Goal: Task Accomplishment & Management: Manage account settings

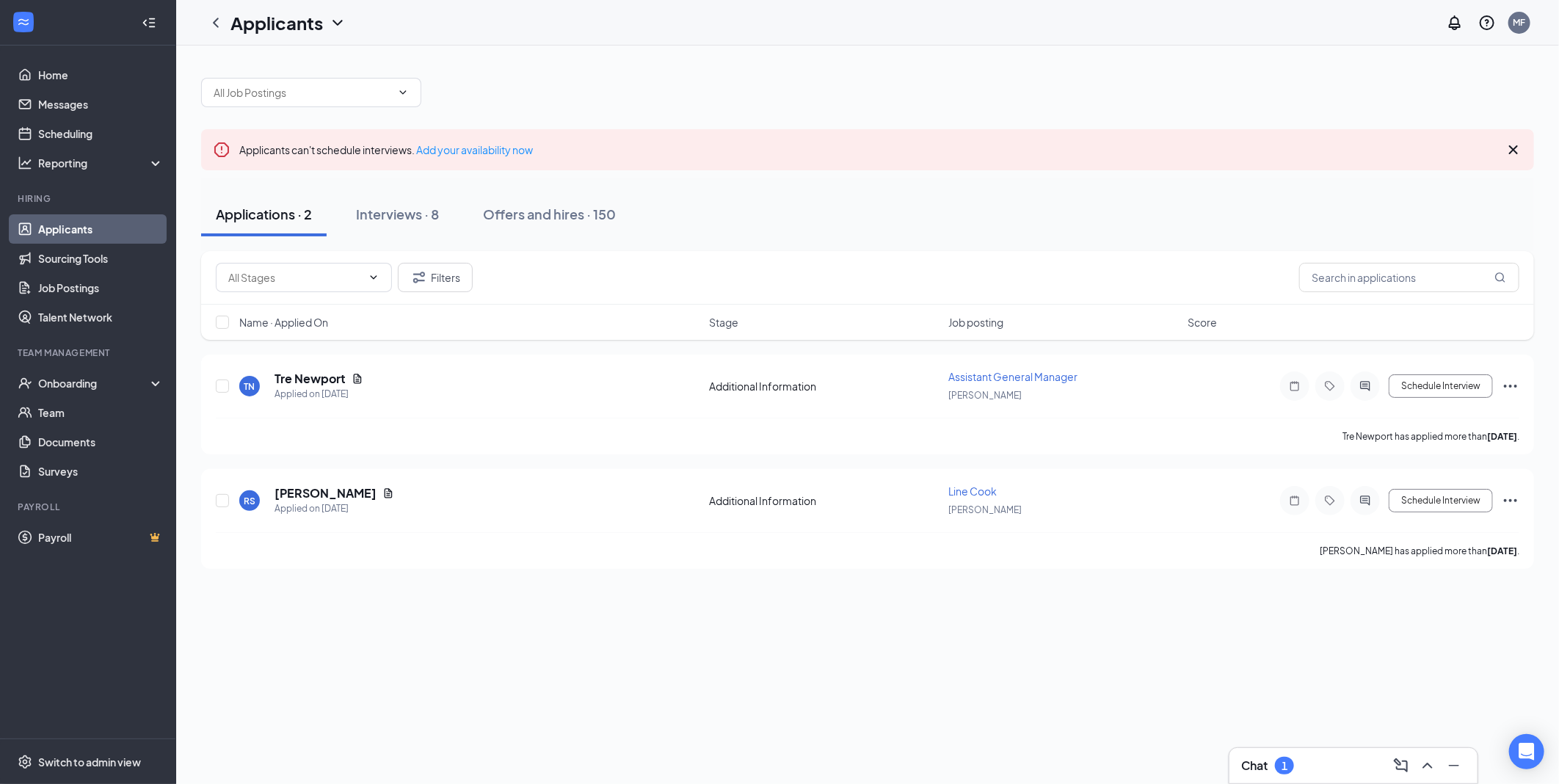
click at [1241, 760] on div "Chat 1" at bounding box center [1353, 766] width 249 height 36
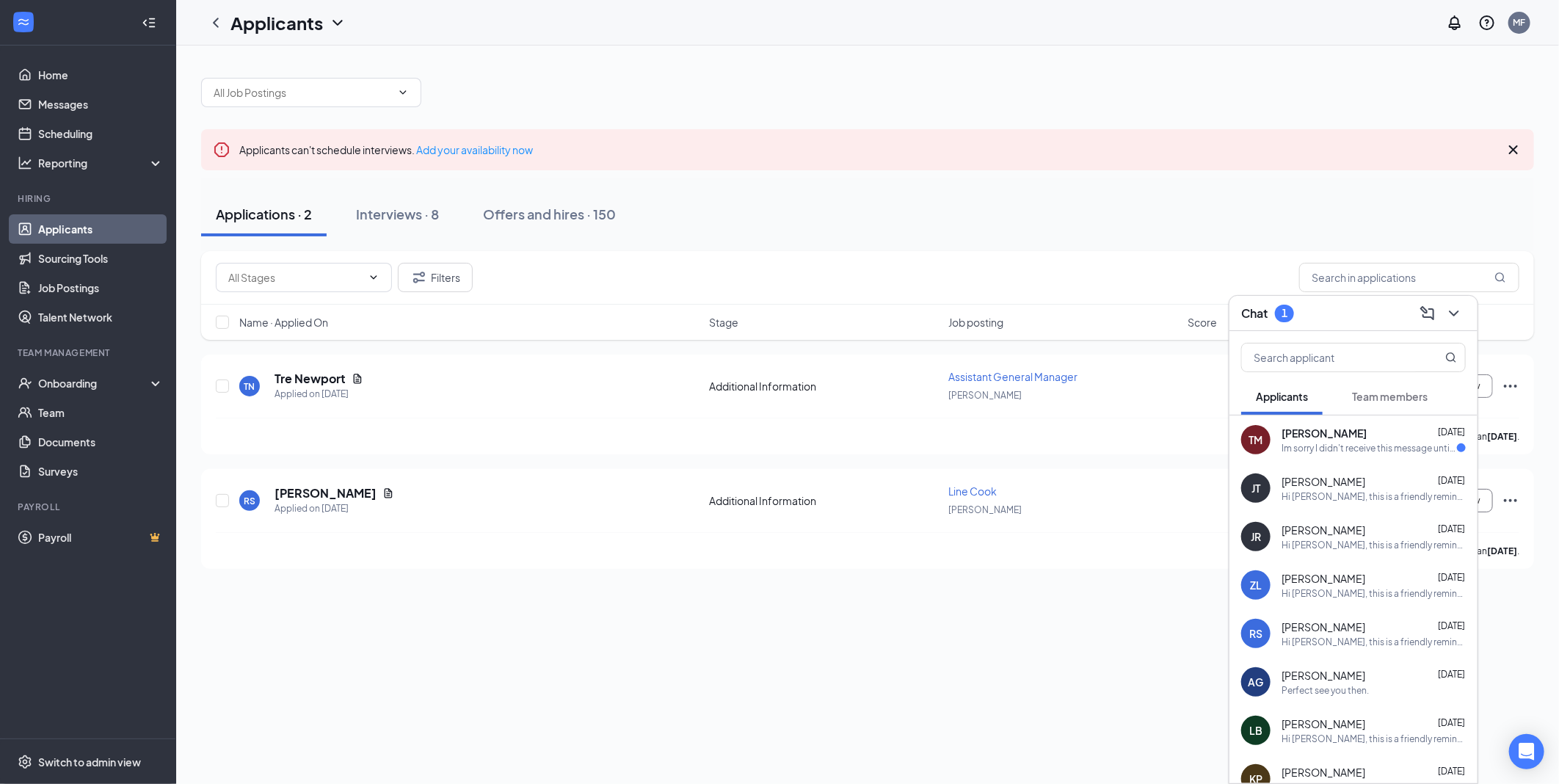
click at [1331, 453] on div "Im sorry I didn't receive this message until later this evening. Is there any w…" at bounding box center [1370, 448] width 176 height 13
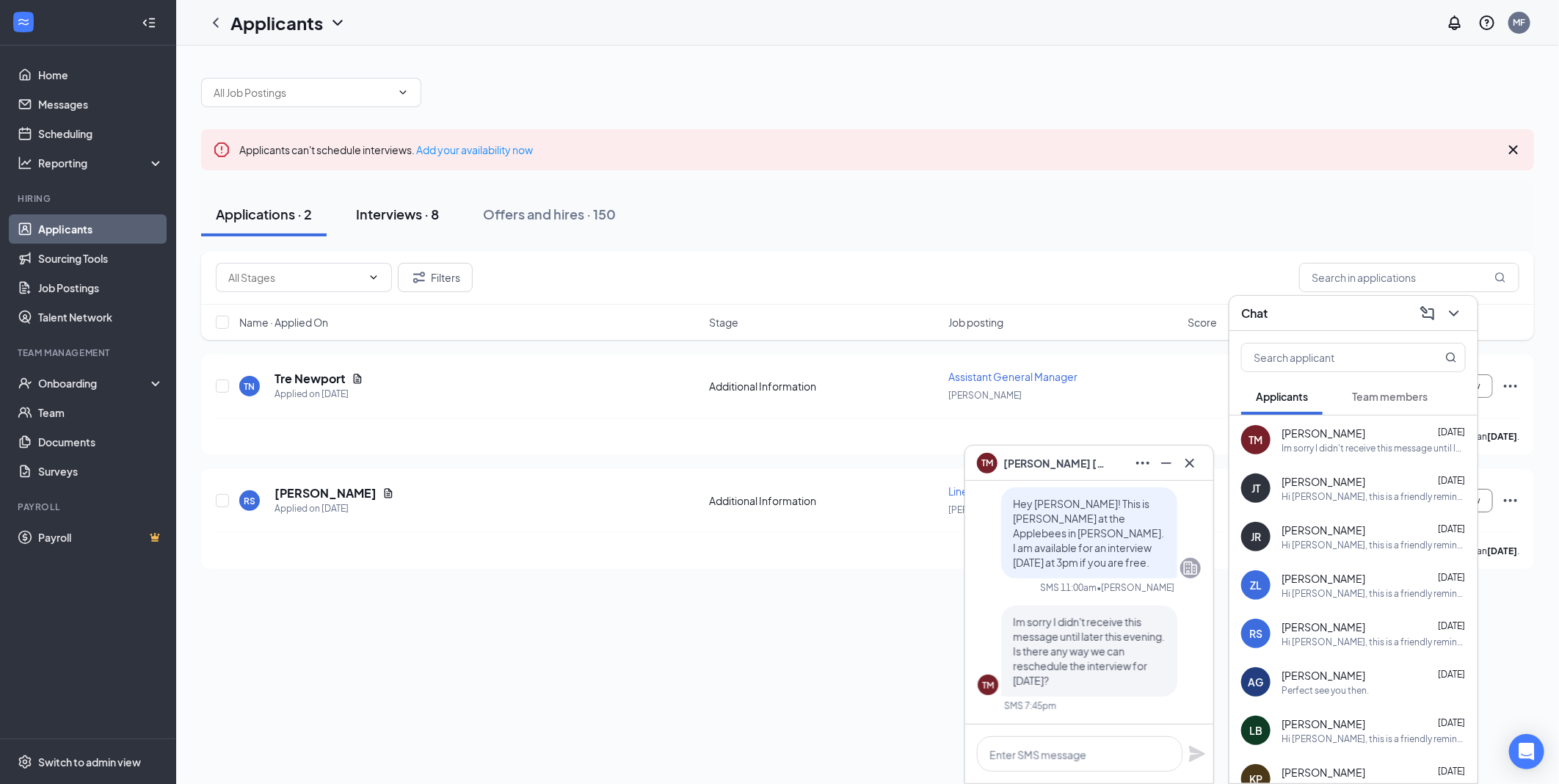
click at [400, 220] on div "Interviews · 8" at bounding box center [397, 214] width 83 height 18
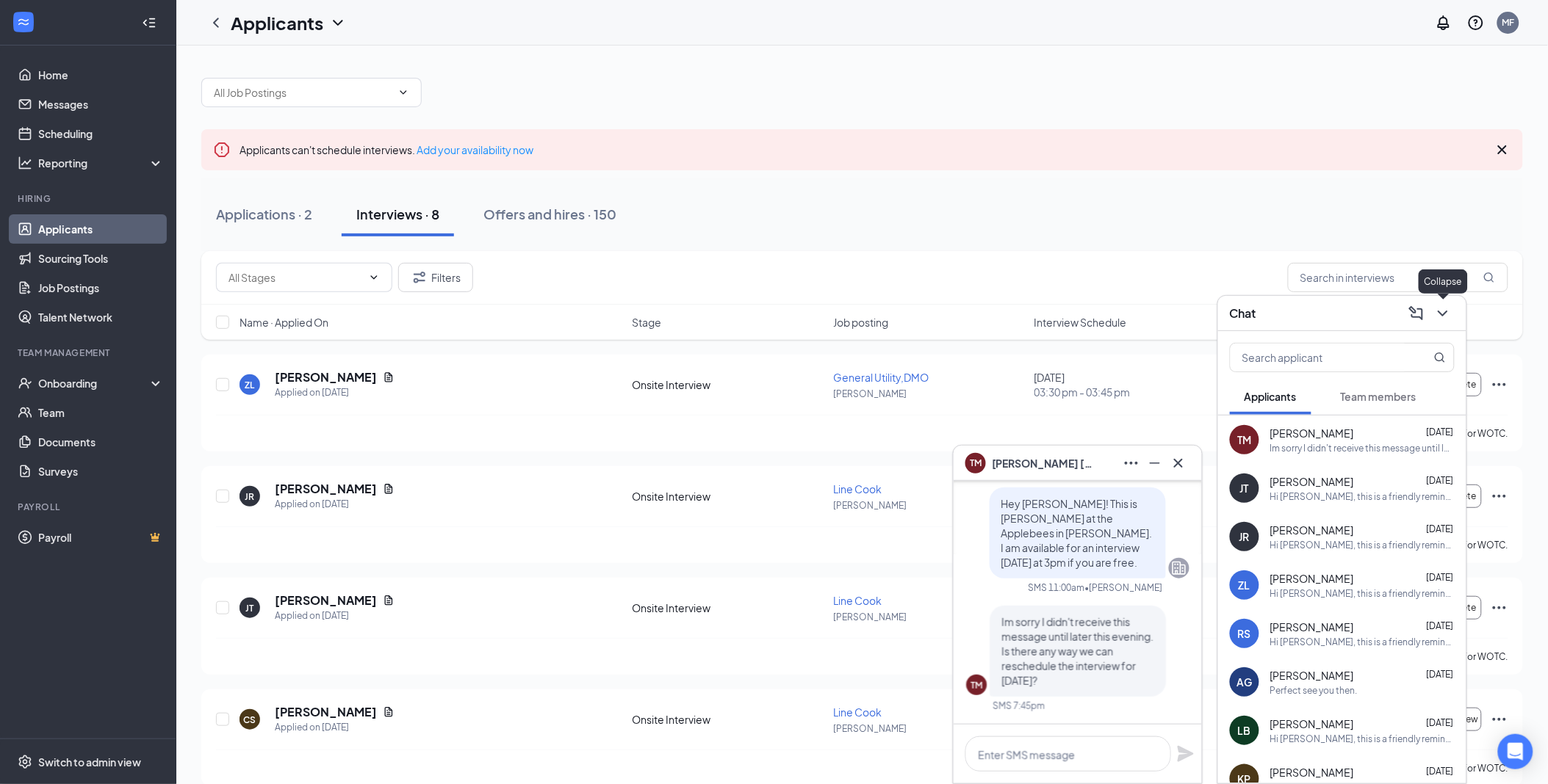
click at [1442, 316] on icon "ChevronDown" at bounding box center [1442, 313] width 17 height 17
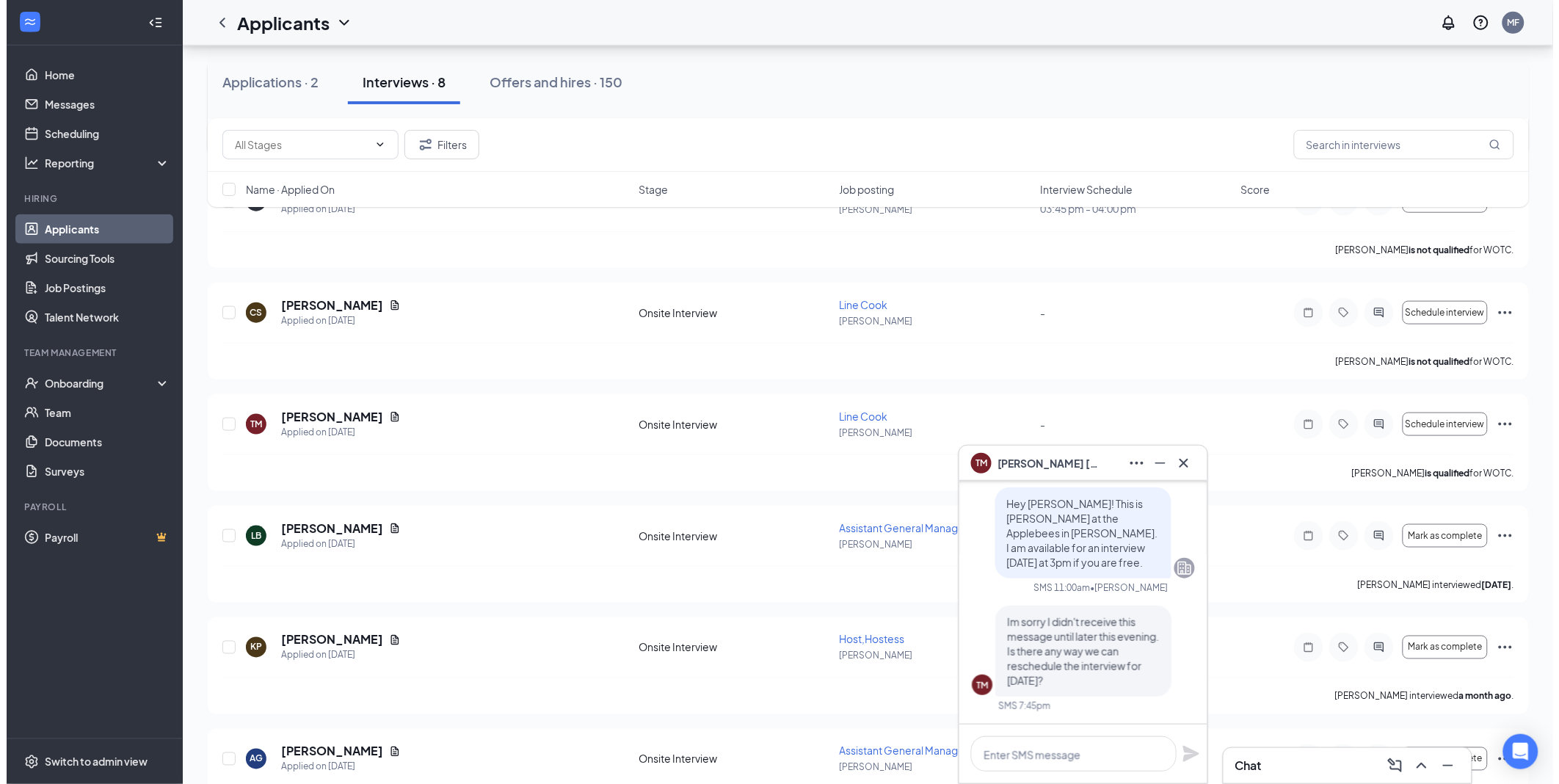
scroll to position [407, 0]
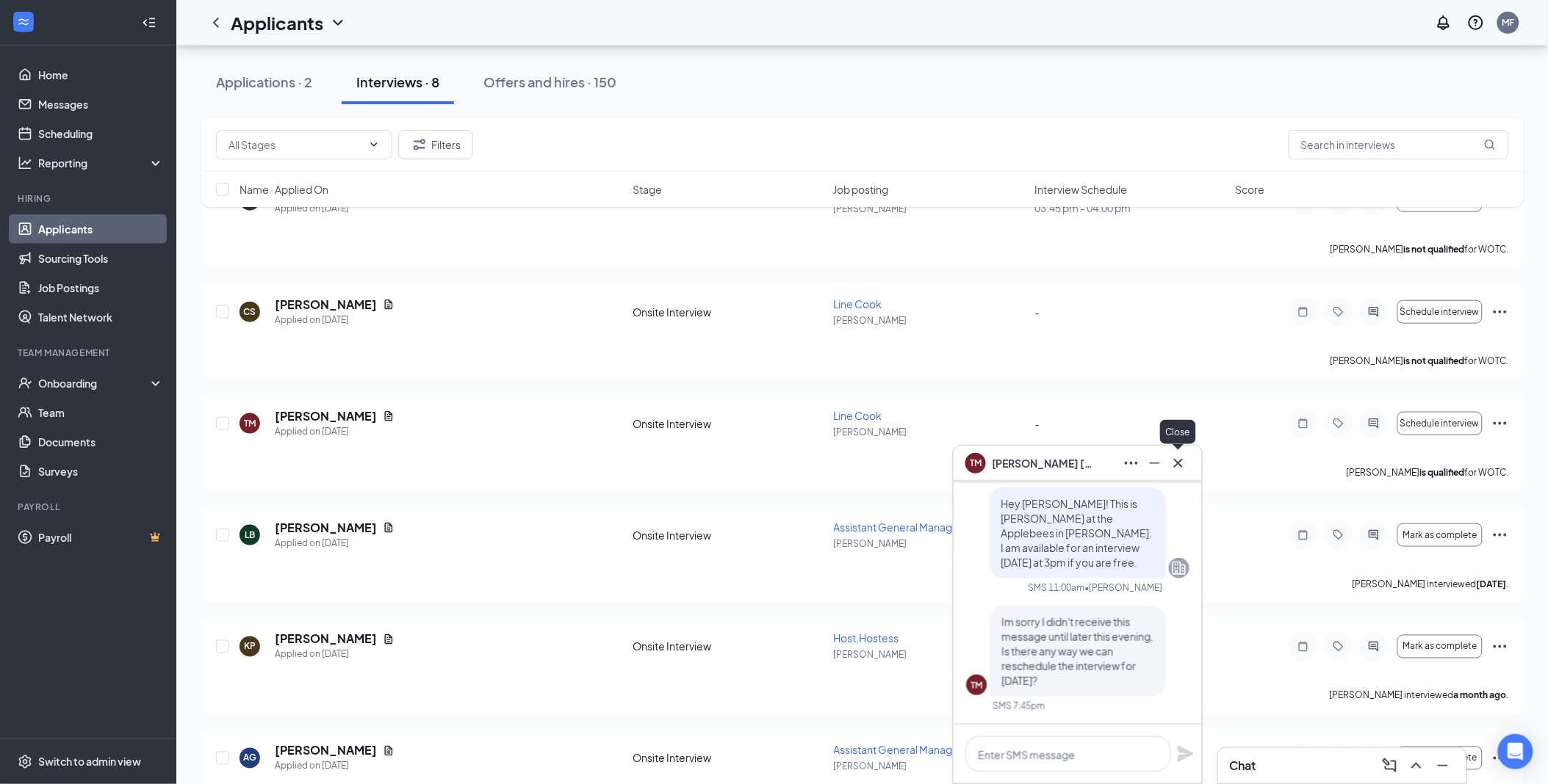
click at [1187, 466] on button at bounding box center [1178, 463] width 24 height 24
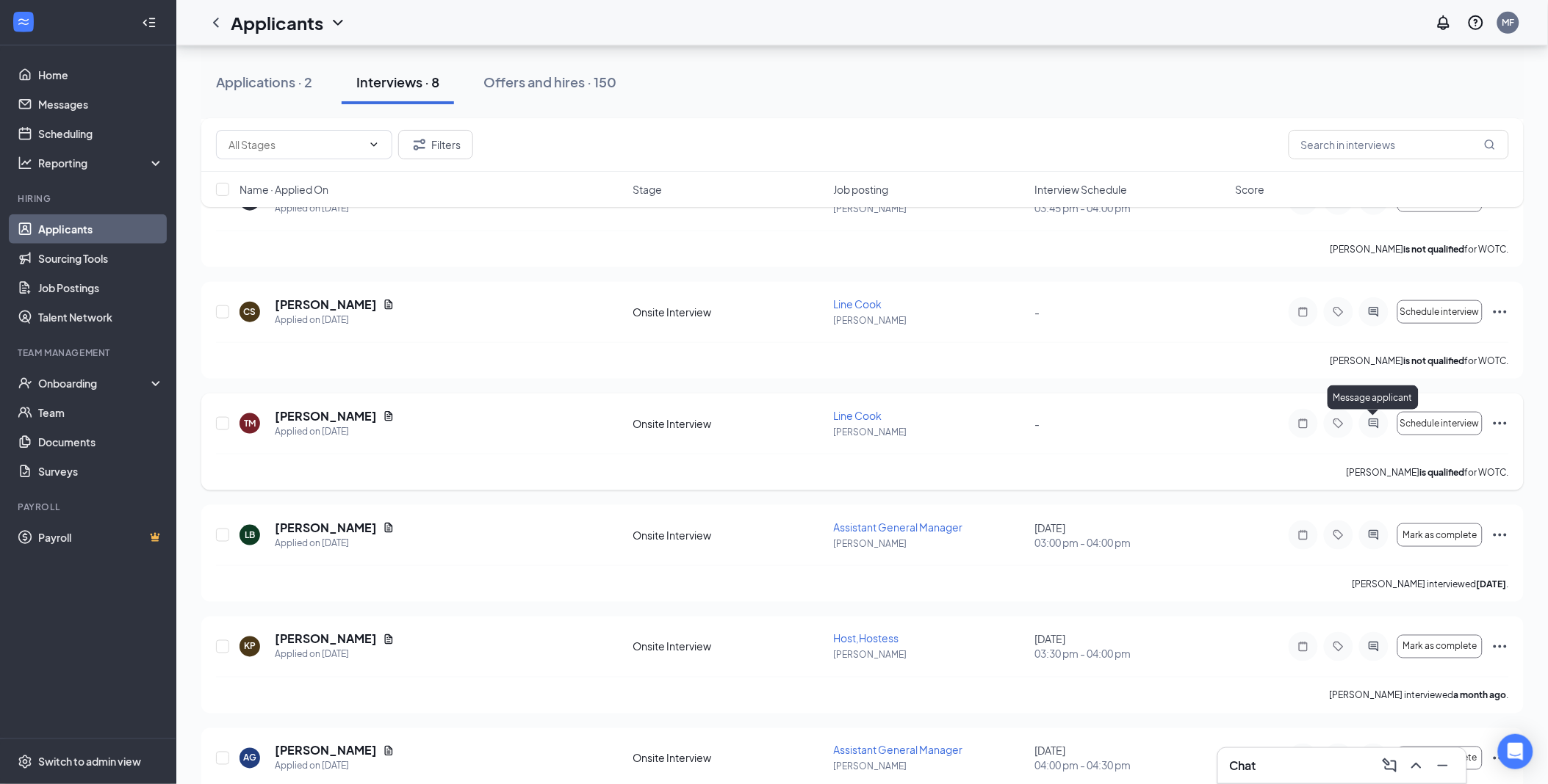
click at [1375, 423] on icon "ActiveChat" at bounding box center [1373, 423] width 9 height 9
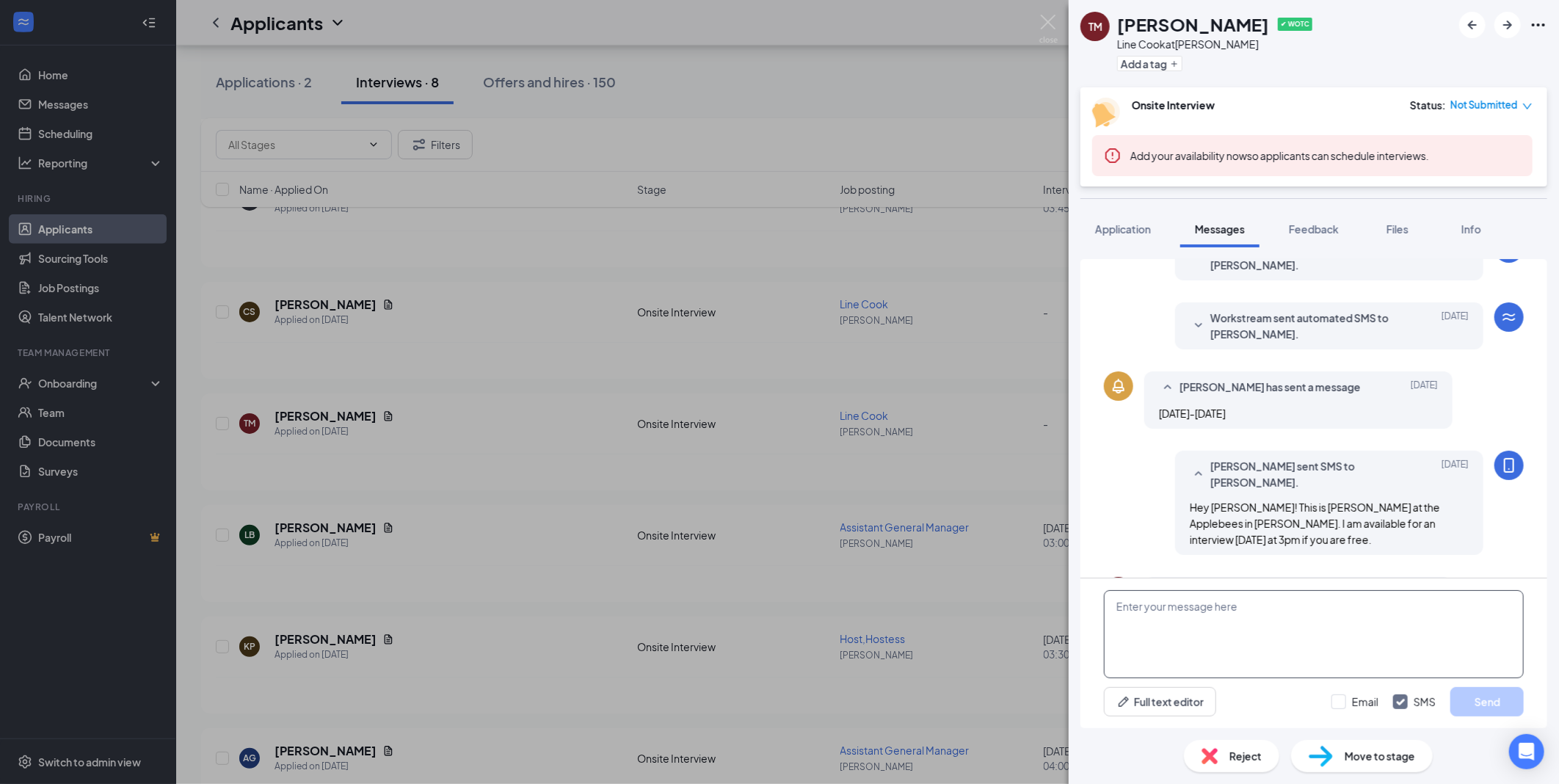
scroll to position [374, 0]
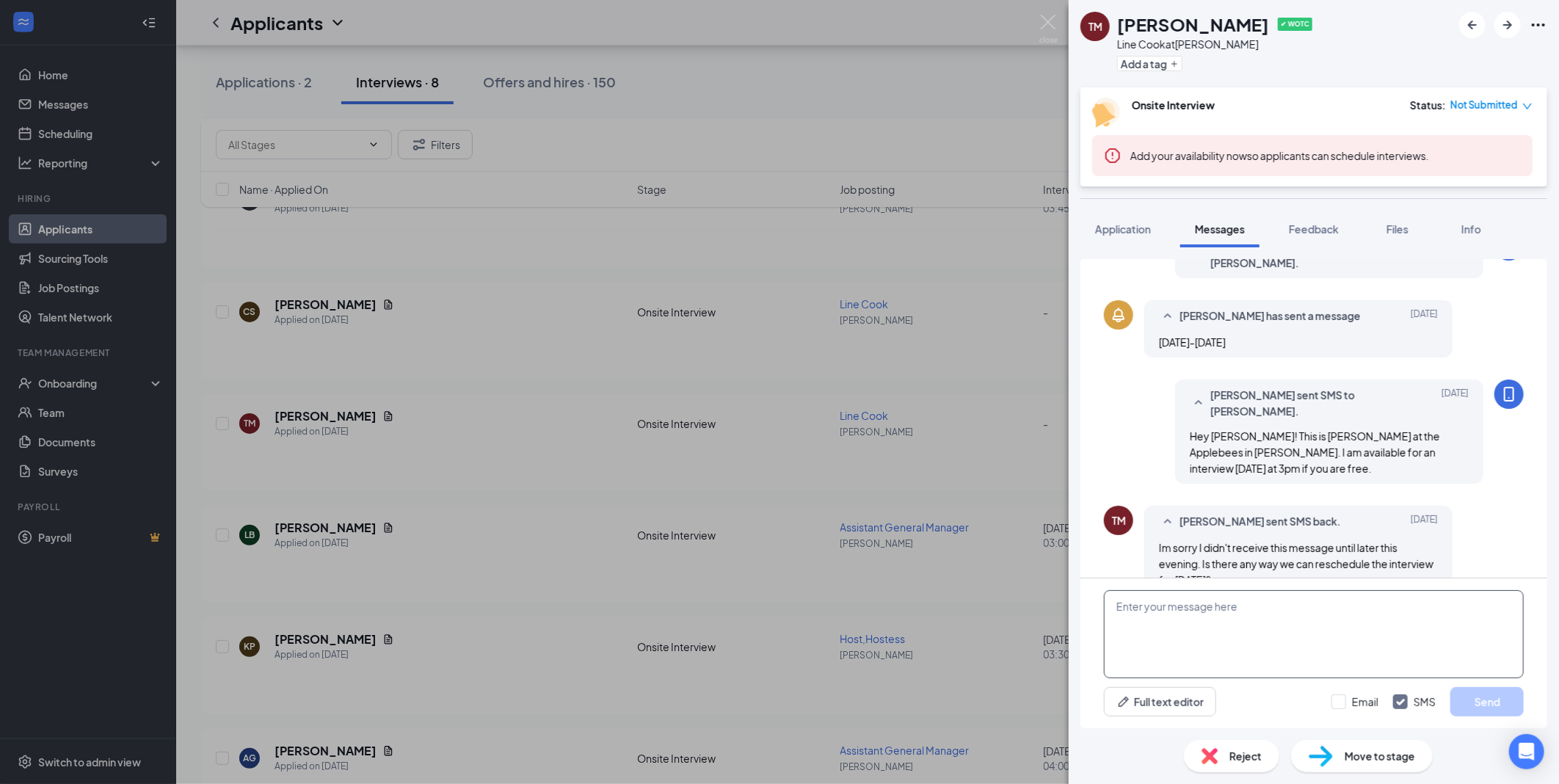
click at [1281, 627] on textarea at bounding box center [1314, 634] width 420 height 88
type textarea "I'm actually not in [DATE]. I could do [DATE] at 3pm though."
click at [1483, 712] on button "Send" at bounding box center [1487, 702] width 74 height 29
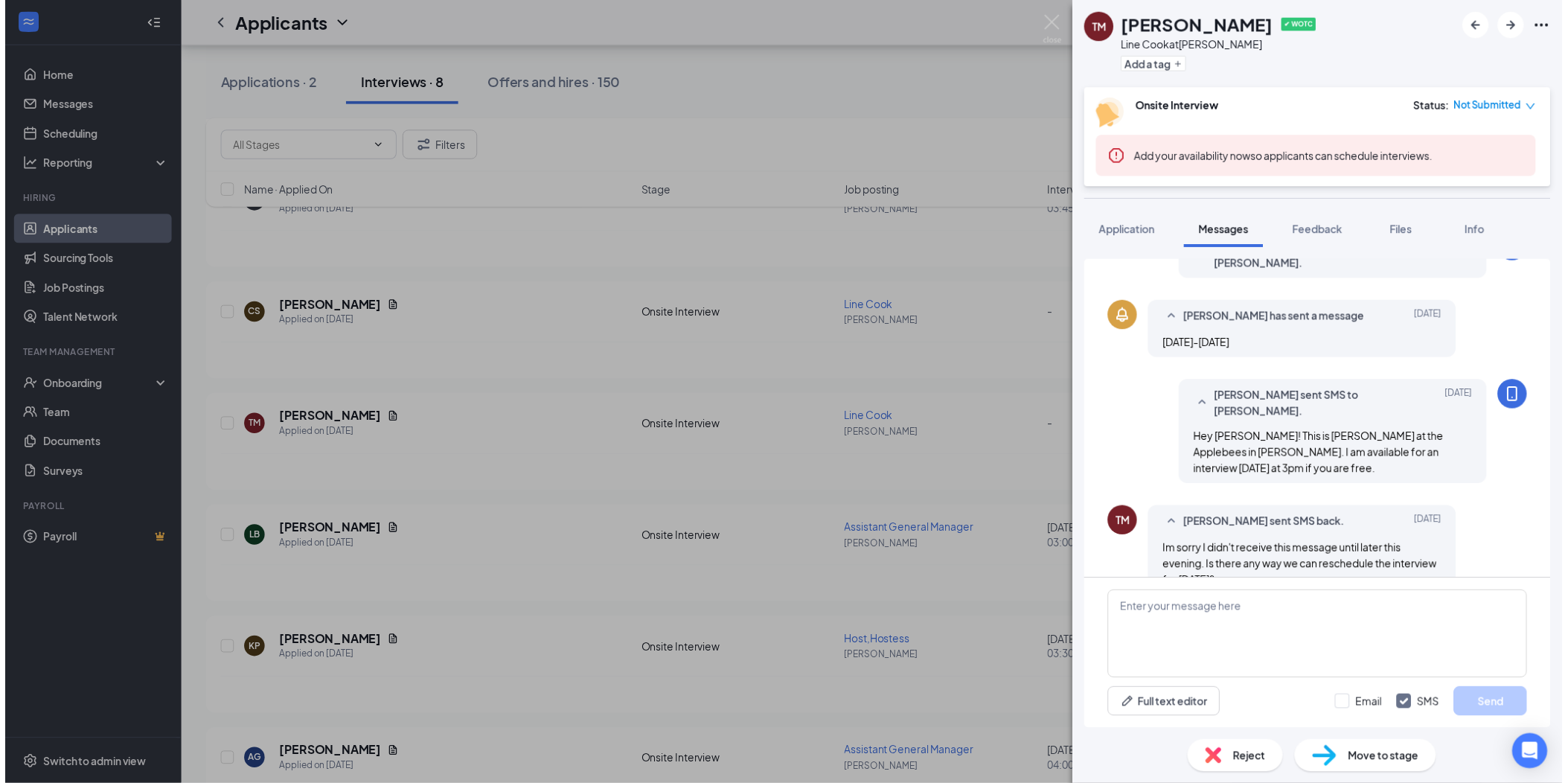
scroll to position [476, 0]
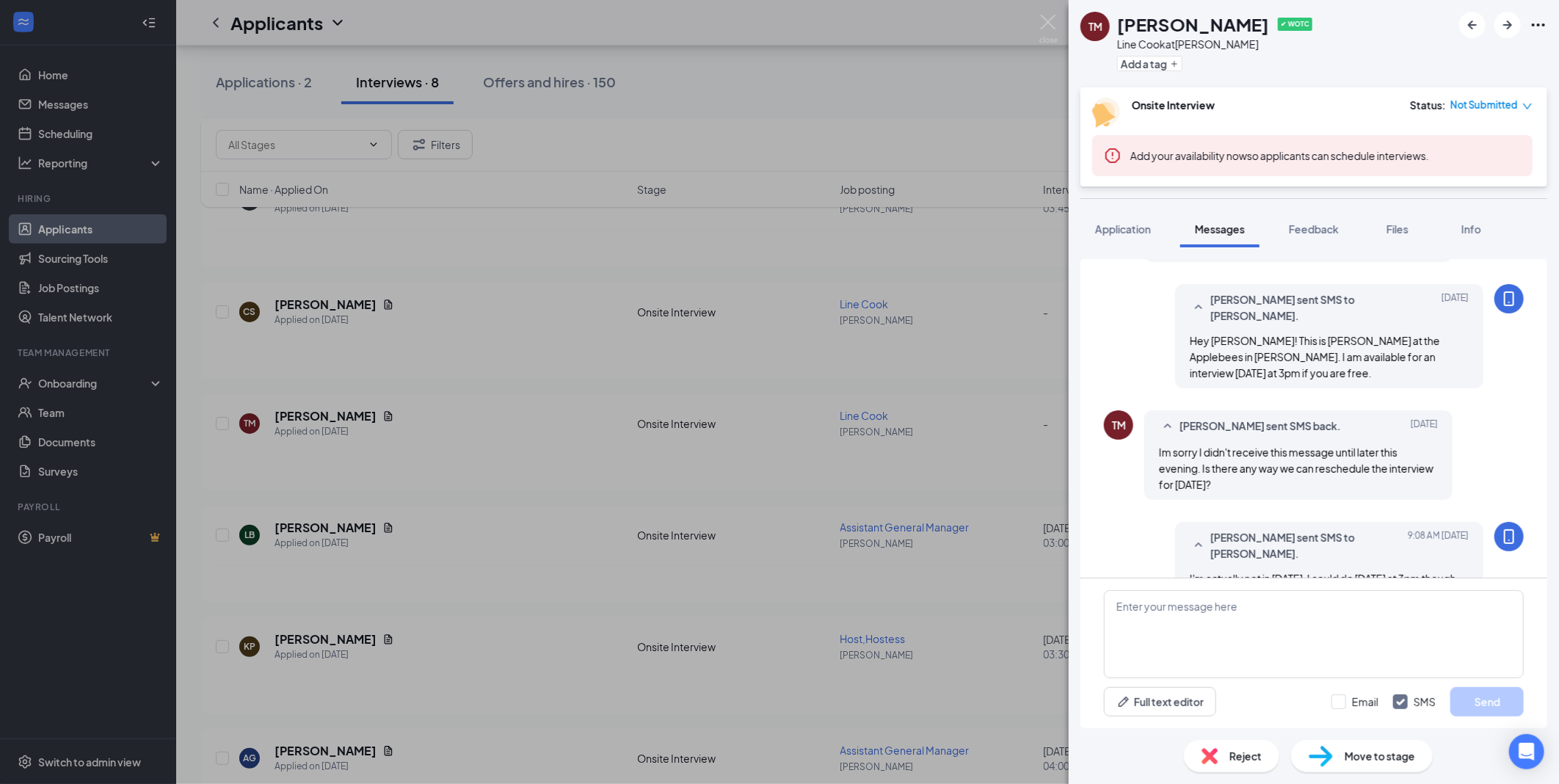
click at [715, 473] on div "TM [PERSON_NAME] ✔ WOTC Line Cook at [PERSON_NAME] Add a tag Onsite Interview S…" at bounding box center [780, 392] width 1559 height 784
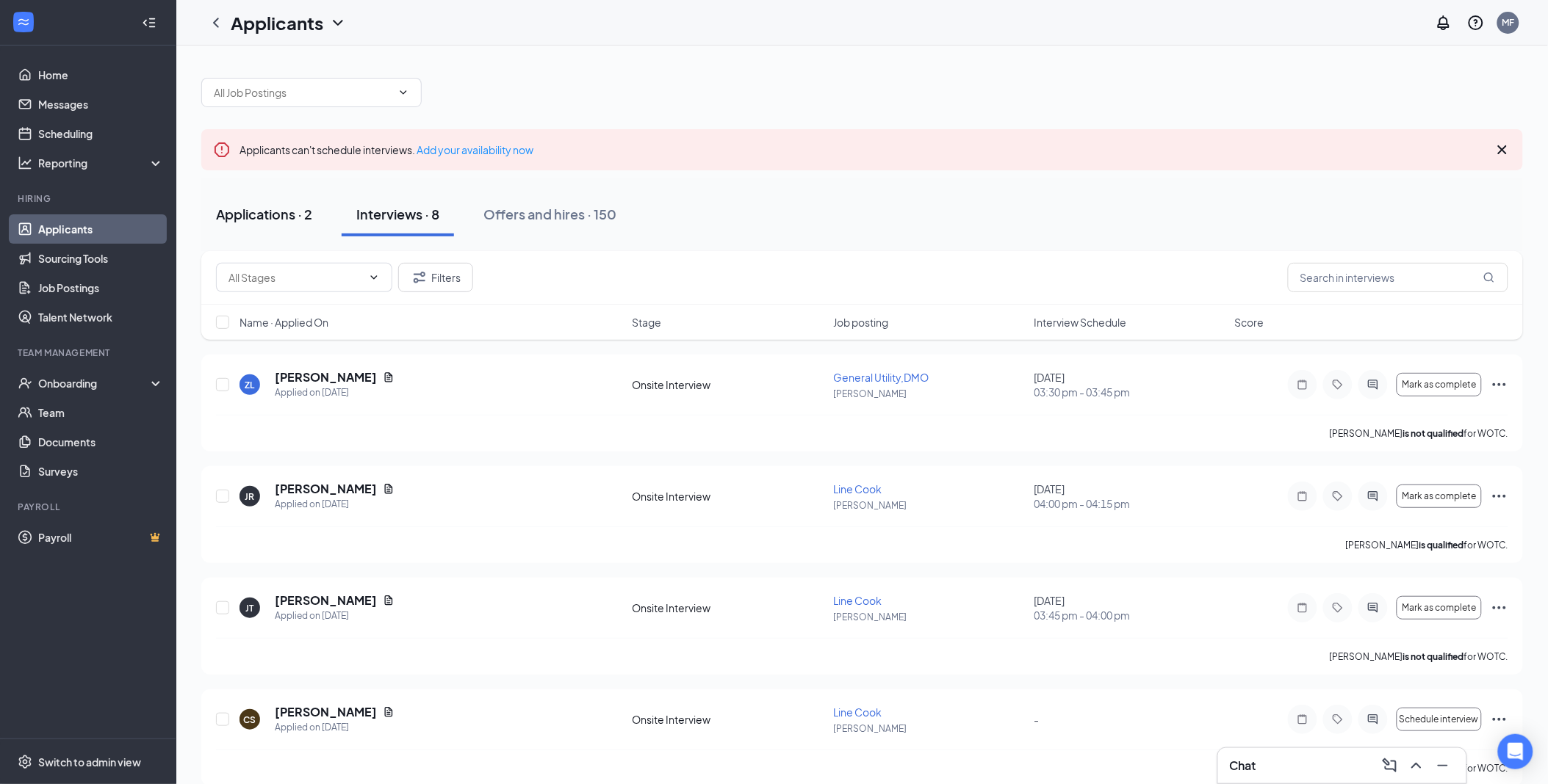
click at [288, 229] on button "Applications · 2" at bounding box center [264, 214] width 126 height 44
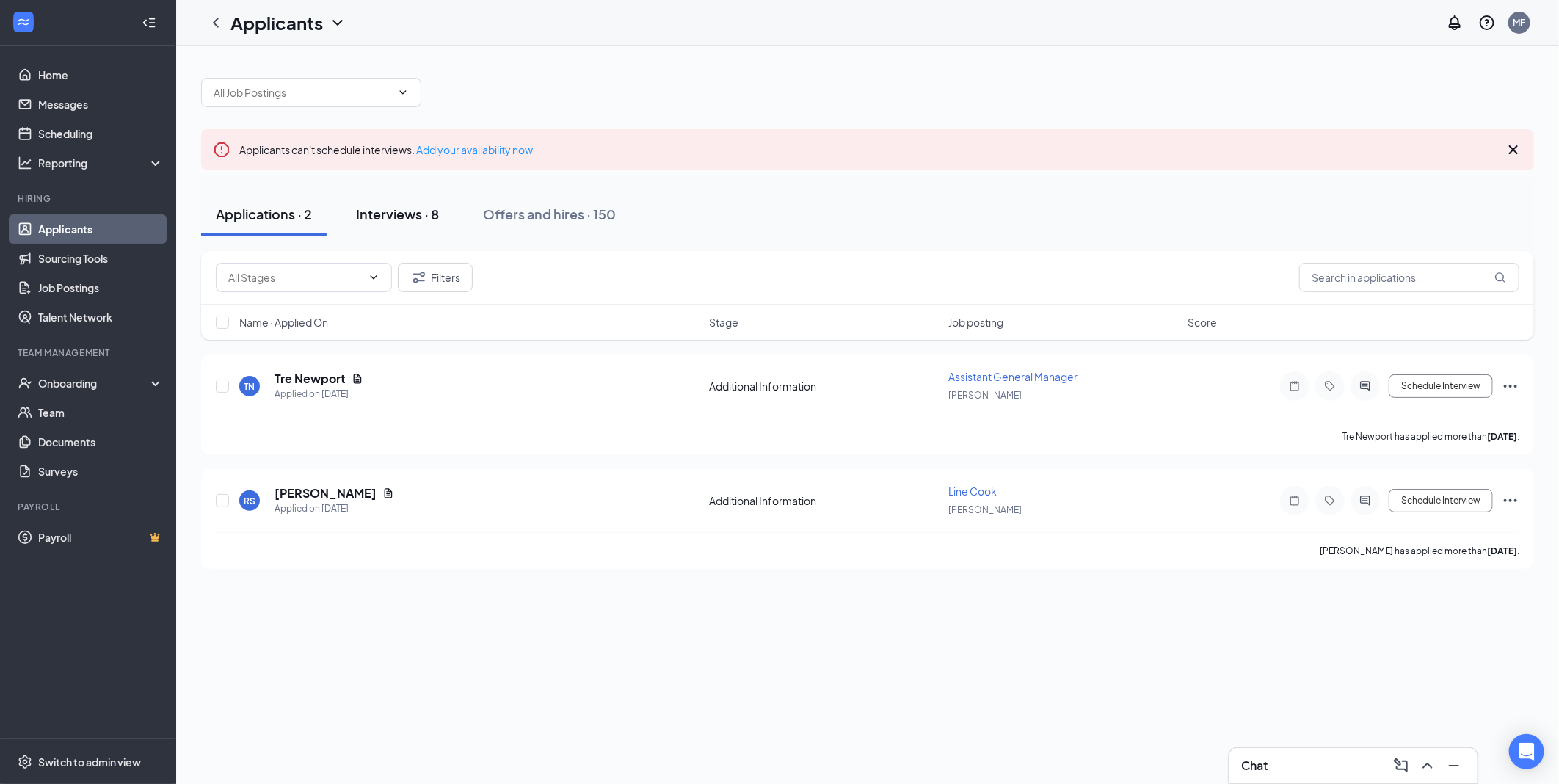
click at [417, 213] on div "Interviews · 8" at bounding box center [397, 214] width 83 height 18
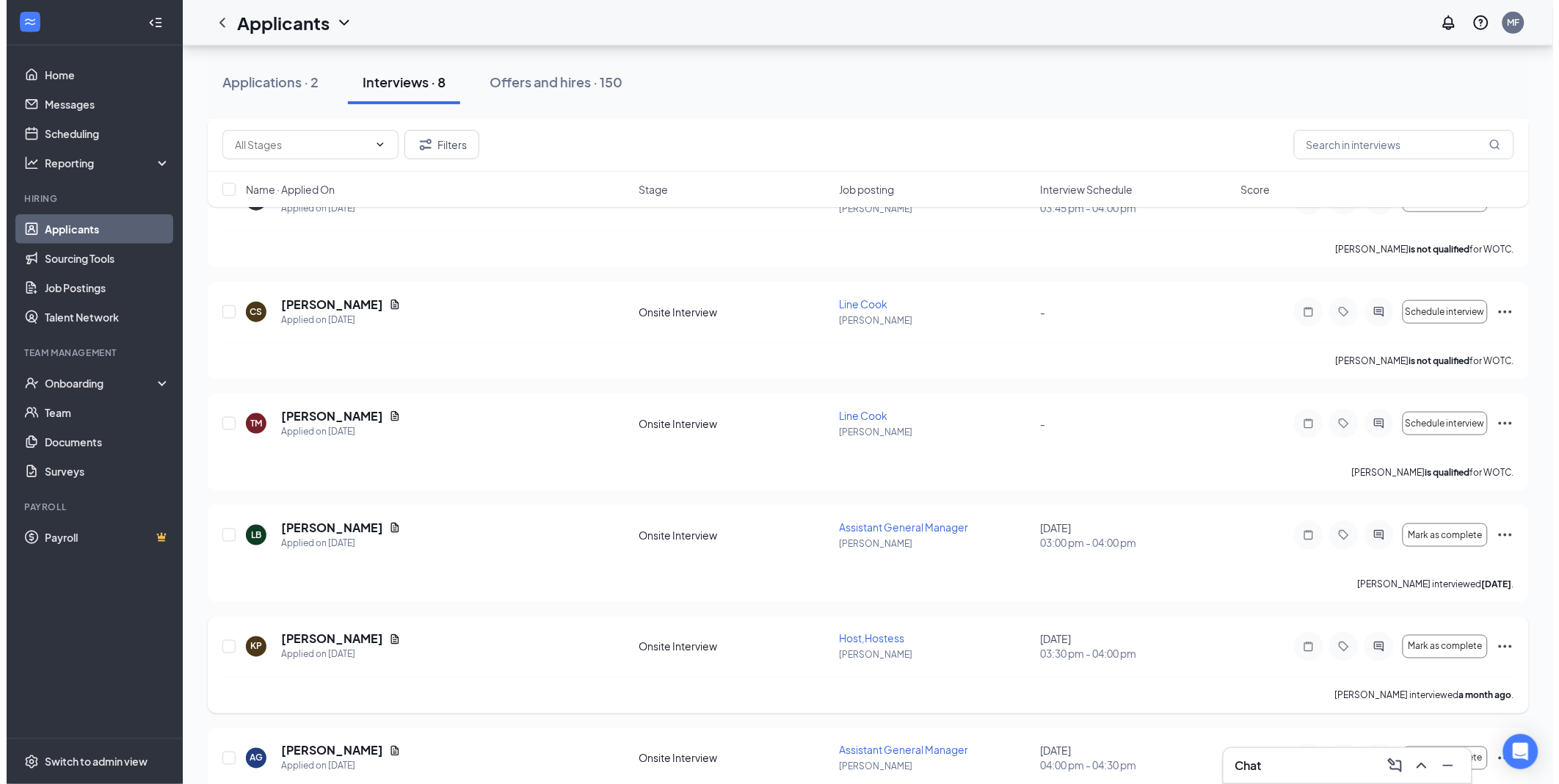
scroll to position [81, 0]
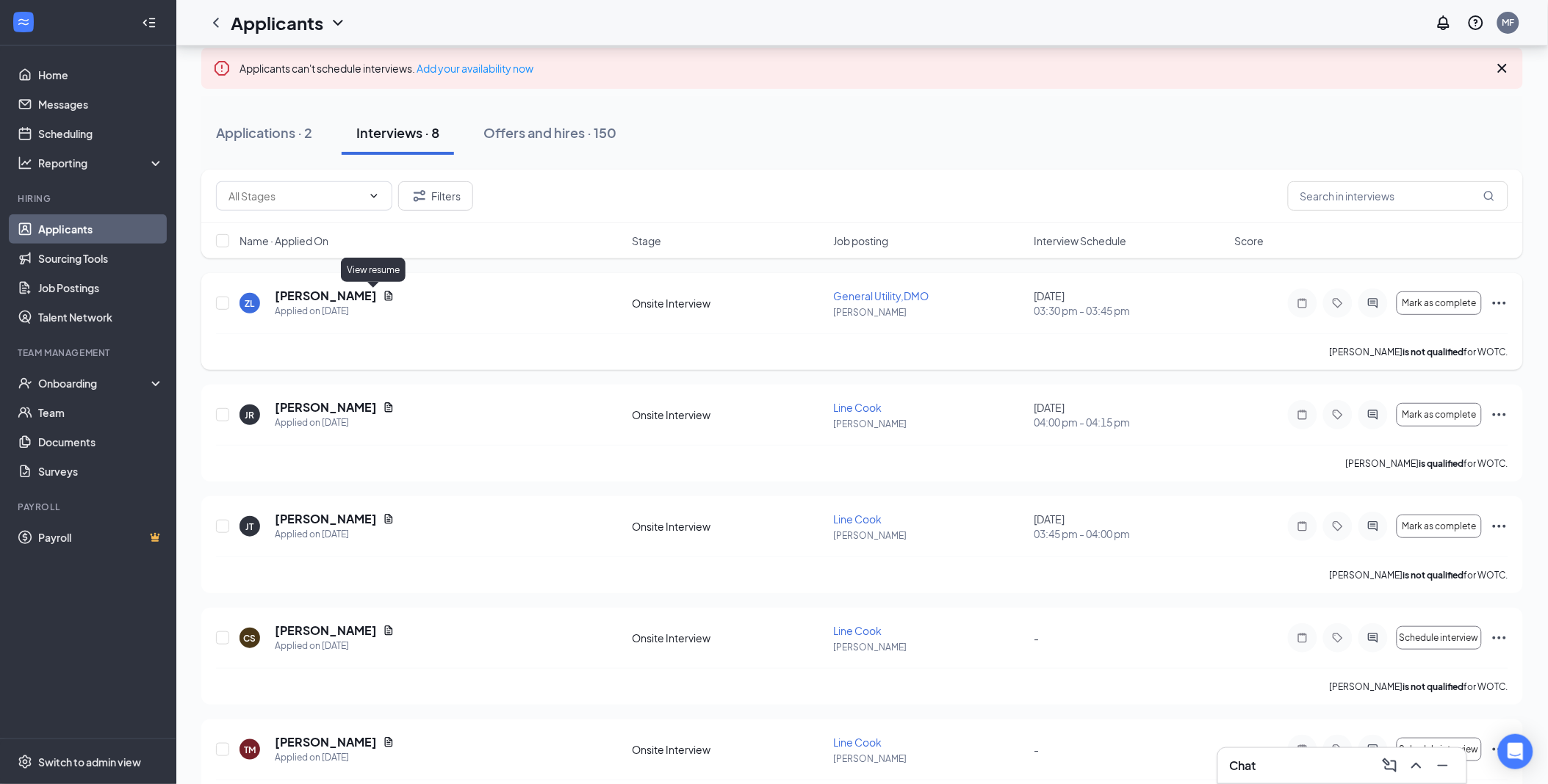
click at [383, 296] on icon "Document" at bounding box center [388, 295] width 12 height 12
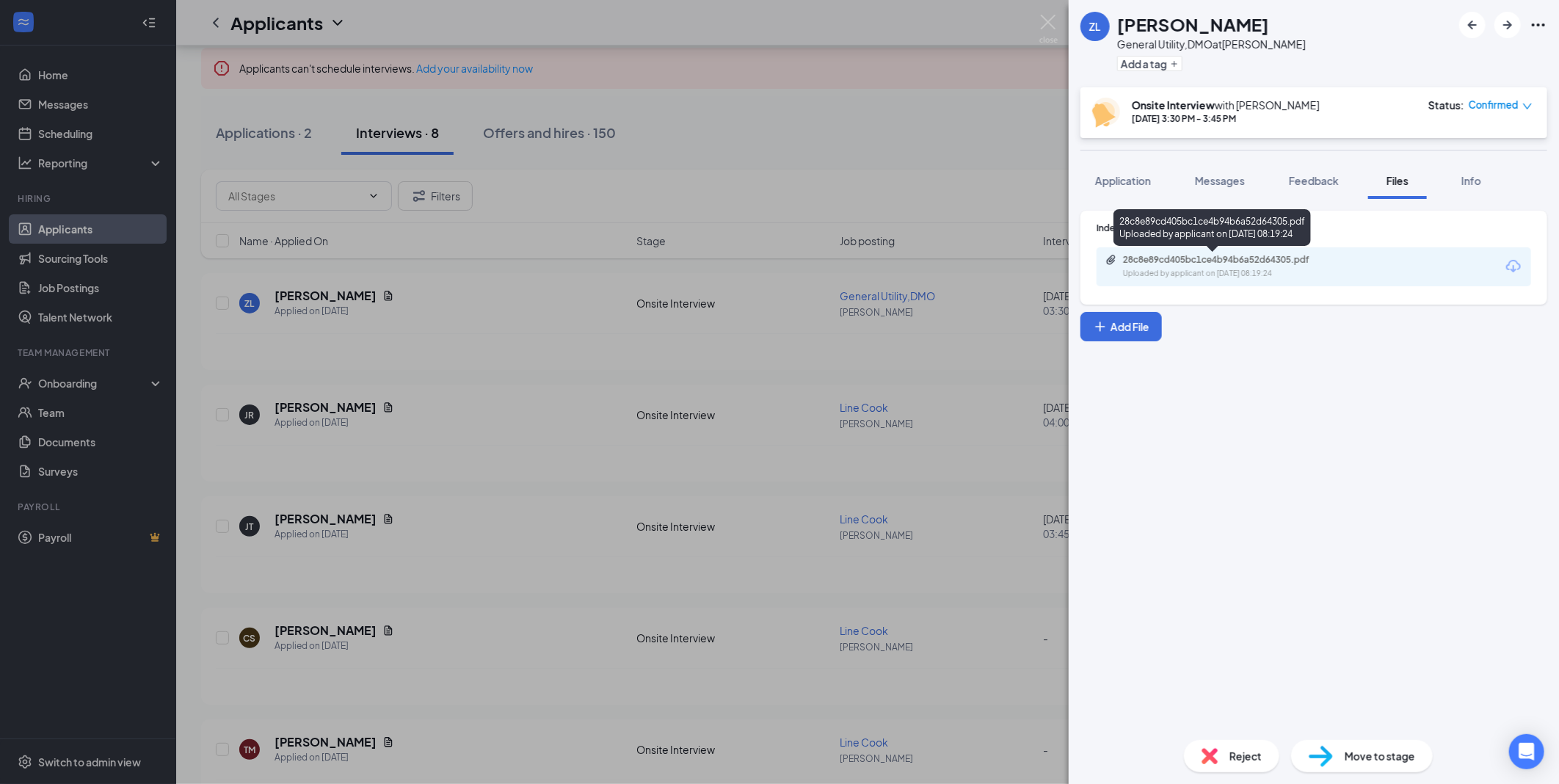
click at [1207, 272] on div "Uploaded by applicant on [DATE] 08:19:24" at bounding box center [1234, 273] width 220 height 12
click at [390, 405] on div "ZL [PERSON_NAME] General Utility,DMO at [PERSON_NAME] Add a tag Onsite Intervie…" at bounding box center [780, 392] width 1559 height 784
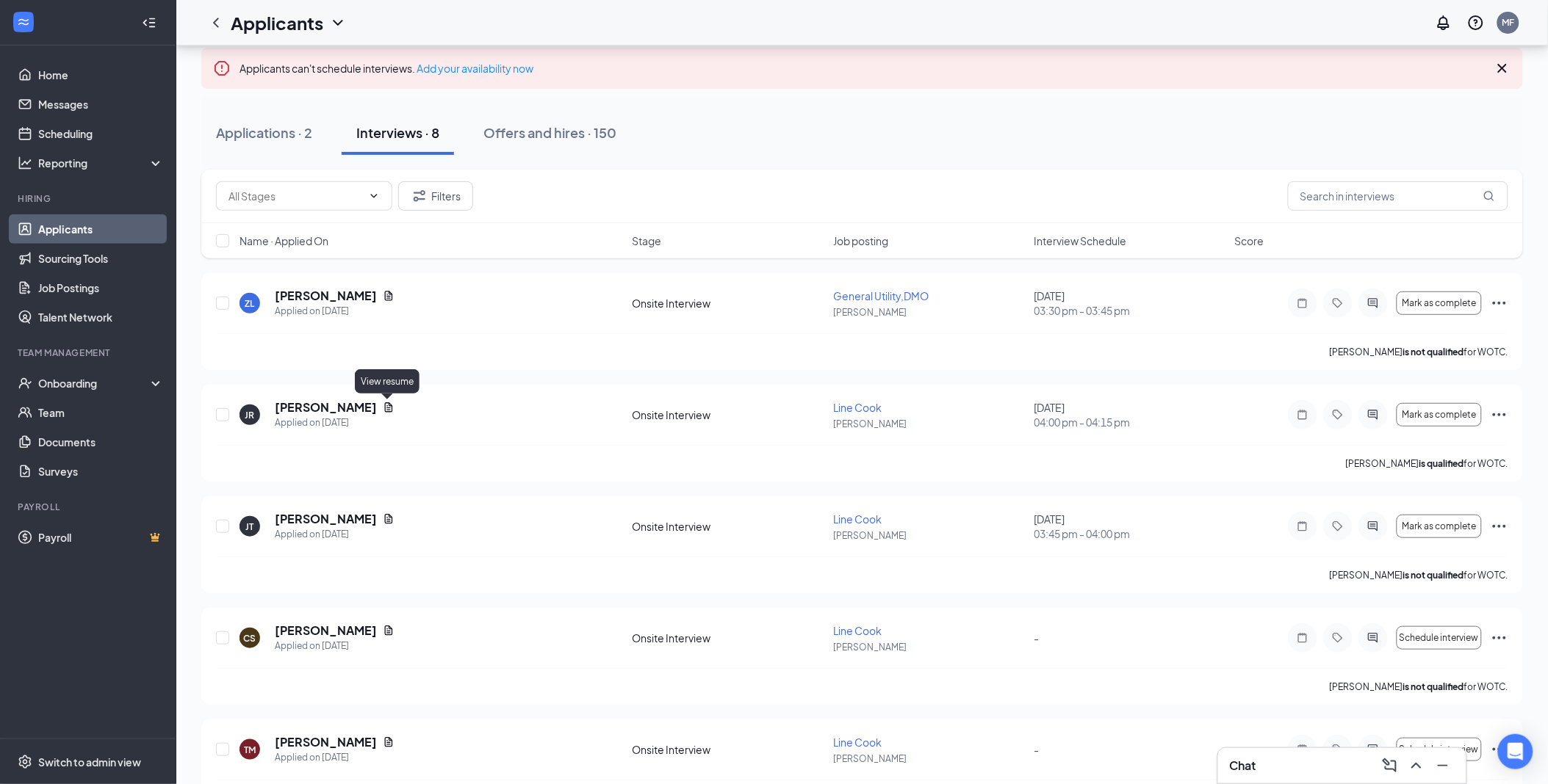
click at [390, 405] on icon "Document" at bounding box center [388, 407] width 8 height 9
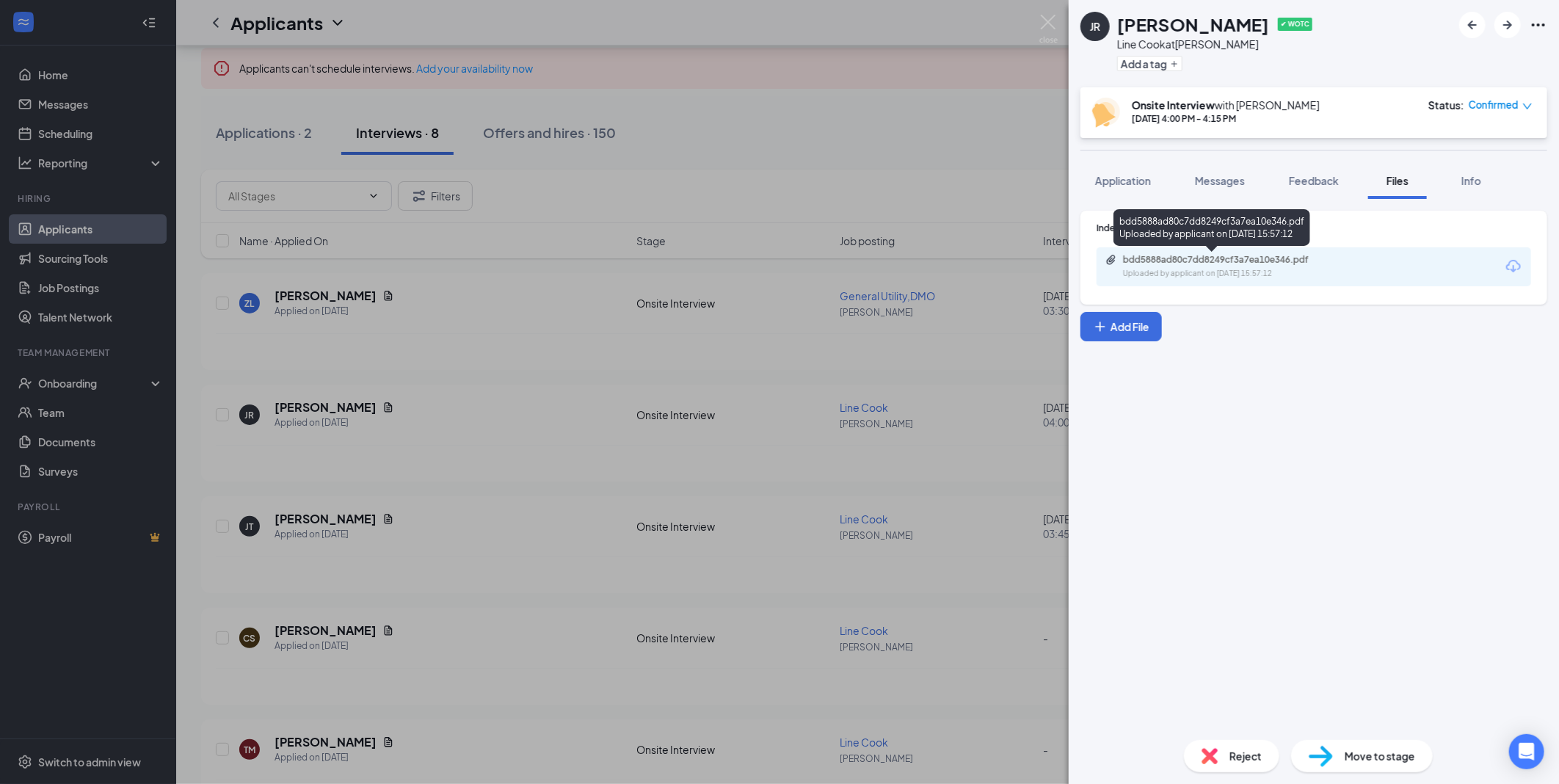
click at [1196, 258] on div "bdd5888ad80c7dd8249cf3a7ea10e346.pdf" at bounding box center [1227, 260] width 206 height 12
click at [437, 380] on div "JR [PERSON_NAME] ✔ WOTC Line Cook at [PERSON_NAME] Add a tag Onsite Interview w…" at bounding box center [780, 392] width 1559 height 784
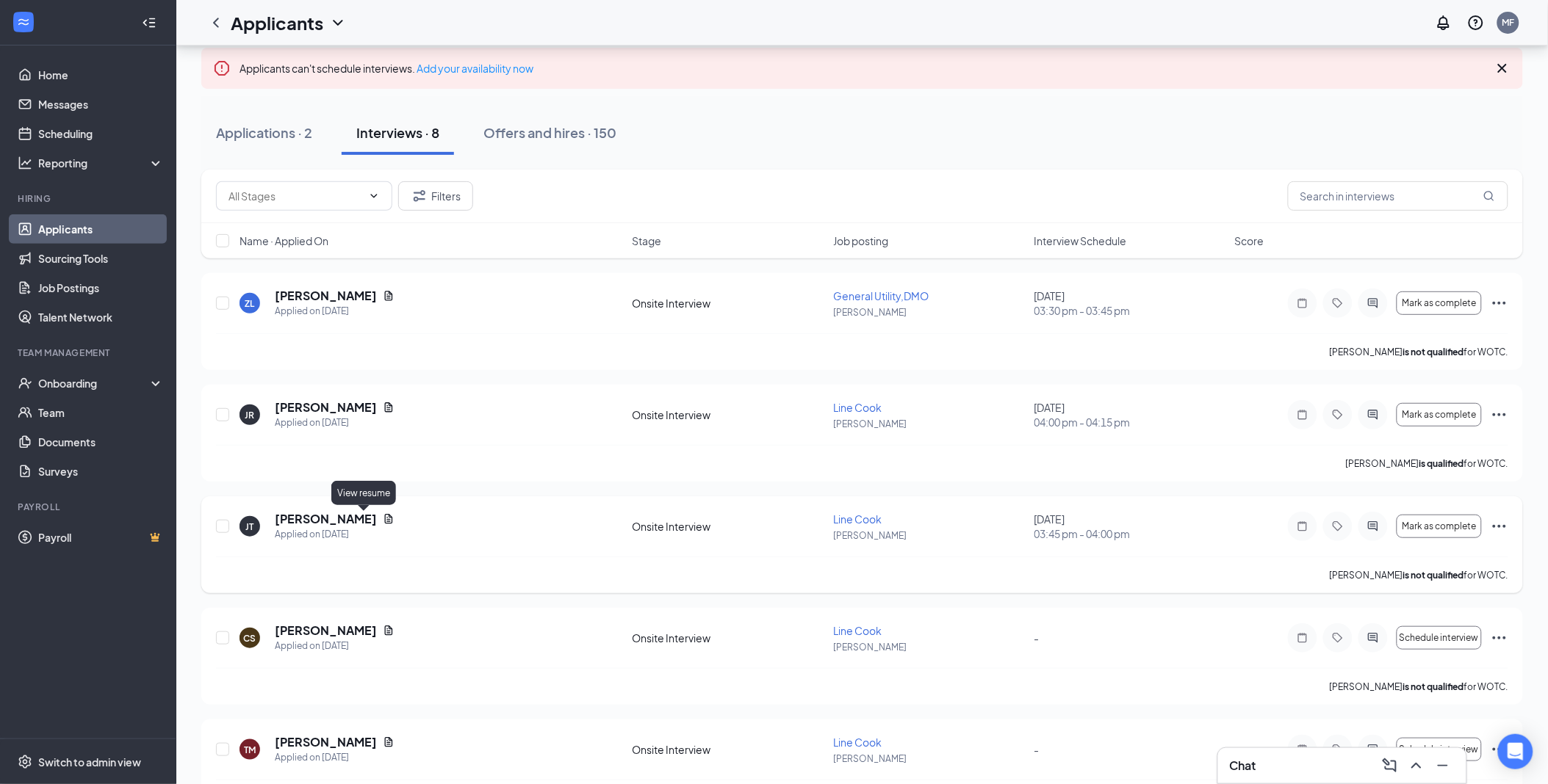
click at [384, 521] on icon "Document" at bounding box center [388, 518] width 8 height 9
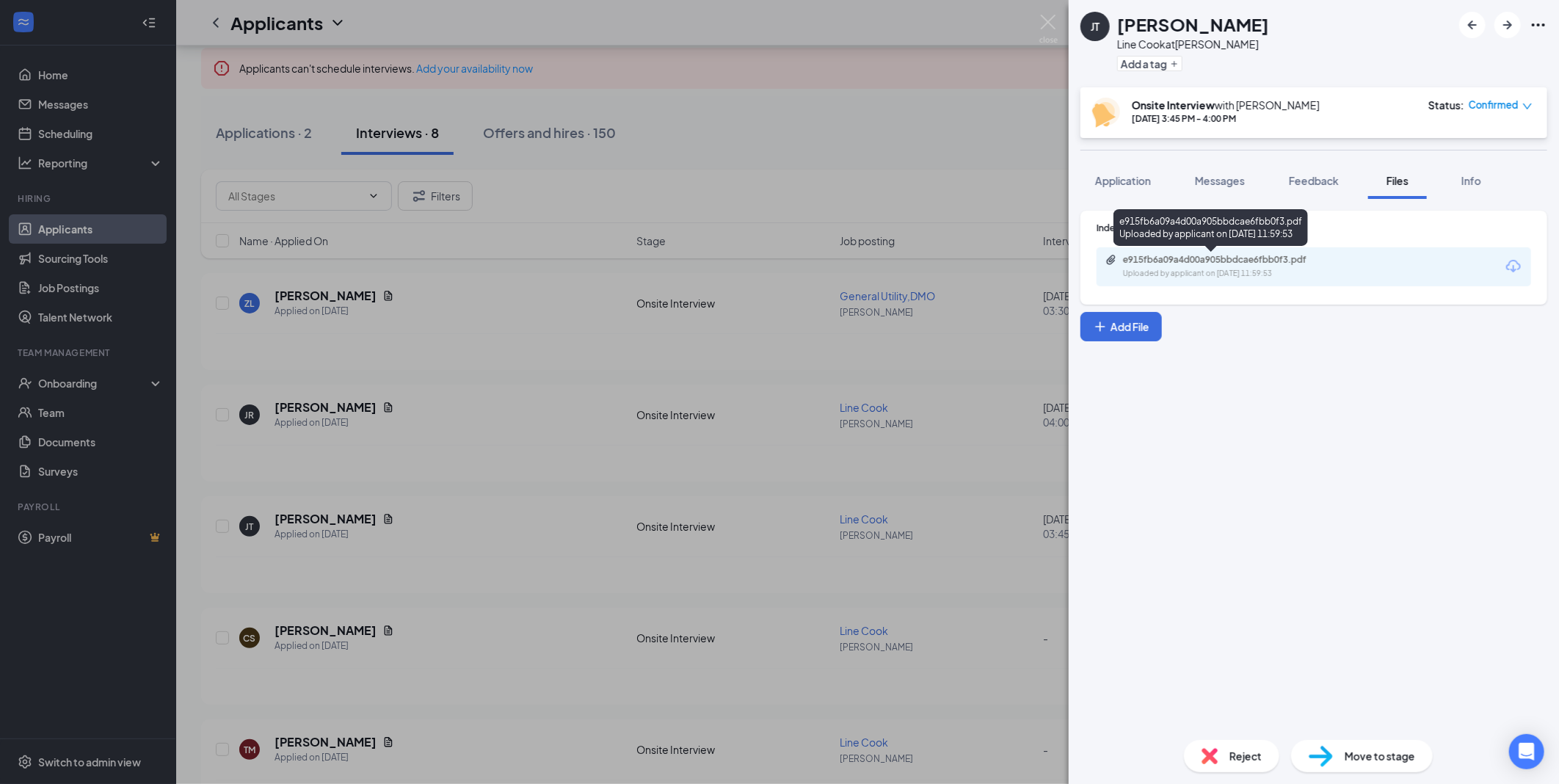
click at [1256, 273] on div "Uploaded by applicant on [DATE] 11:59:53" at bounding box center [1234, 273] width 220 height 12
click at [1119, 181] on span "Application" at bounding box center [1123, 180] width 56 height 14
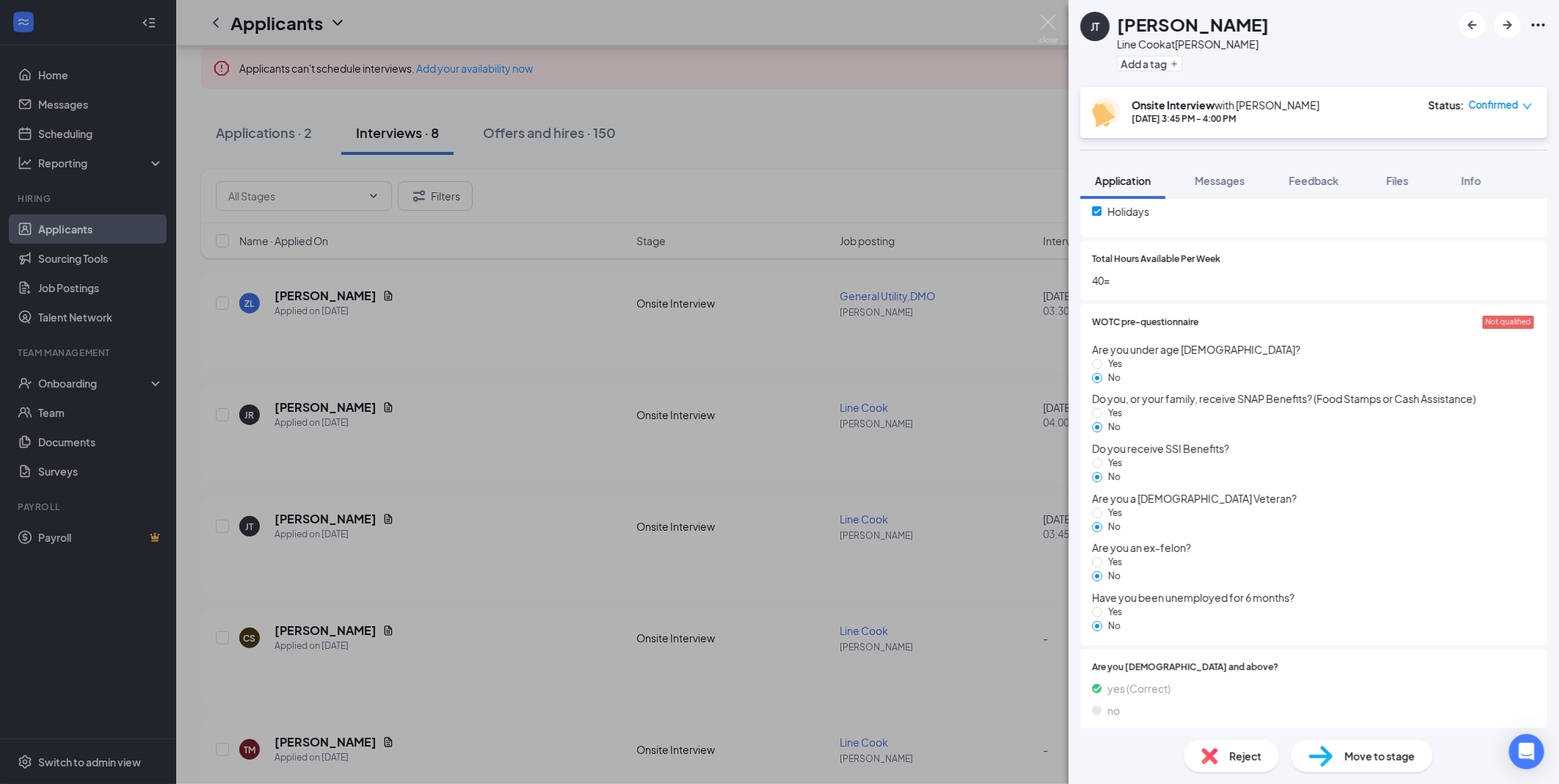
scroll to position [1290, 0]
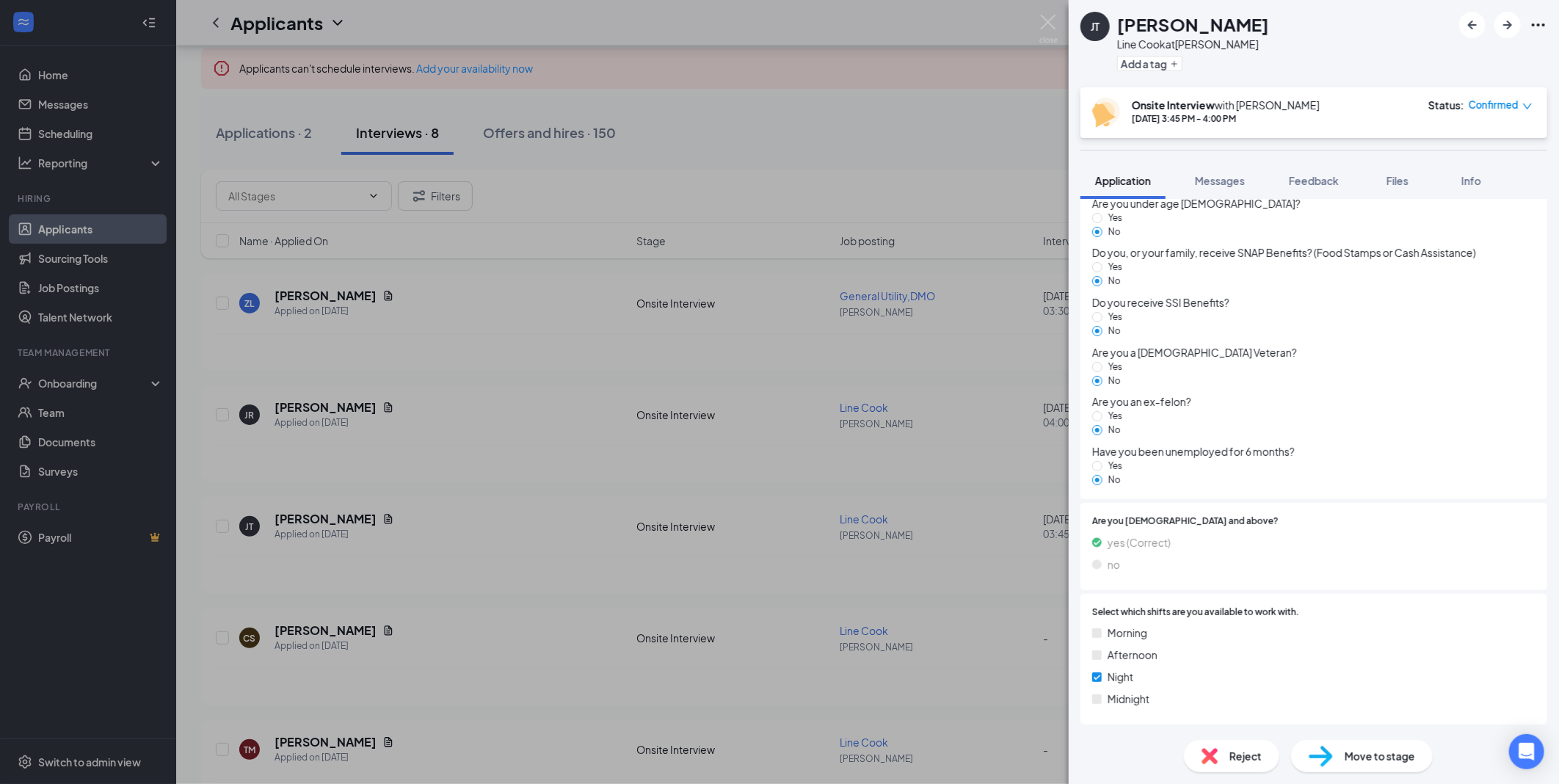
click at [494, 390] on div "[PERSON_NAME] Line Cook at [PERSON_NAME] Add a tag Onsite Interview with [PERSO…" at bounding box center [780, 392] width 1559 height 784
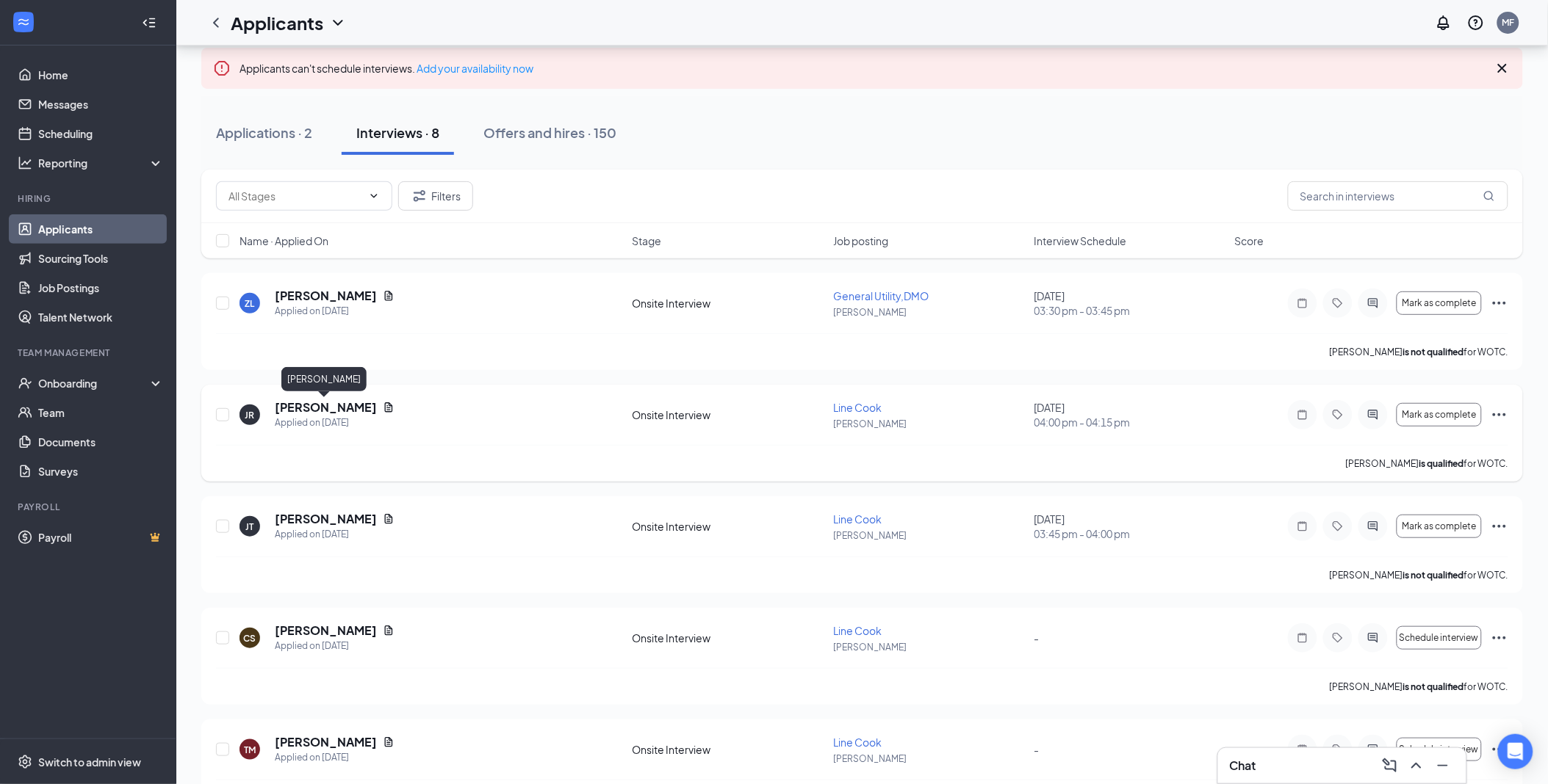
click at [339, 400] on h5 "[PERSON_NAME]" at bounding box center [326, 408] width 102 height 16
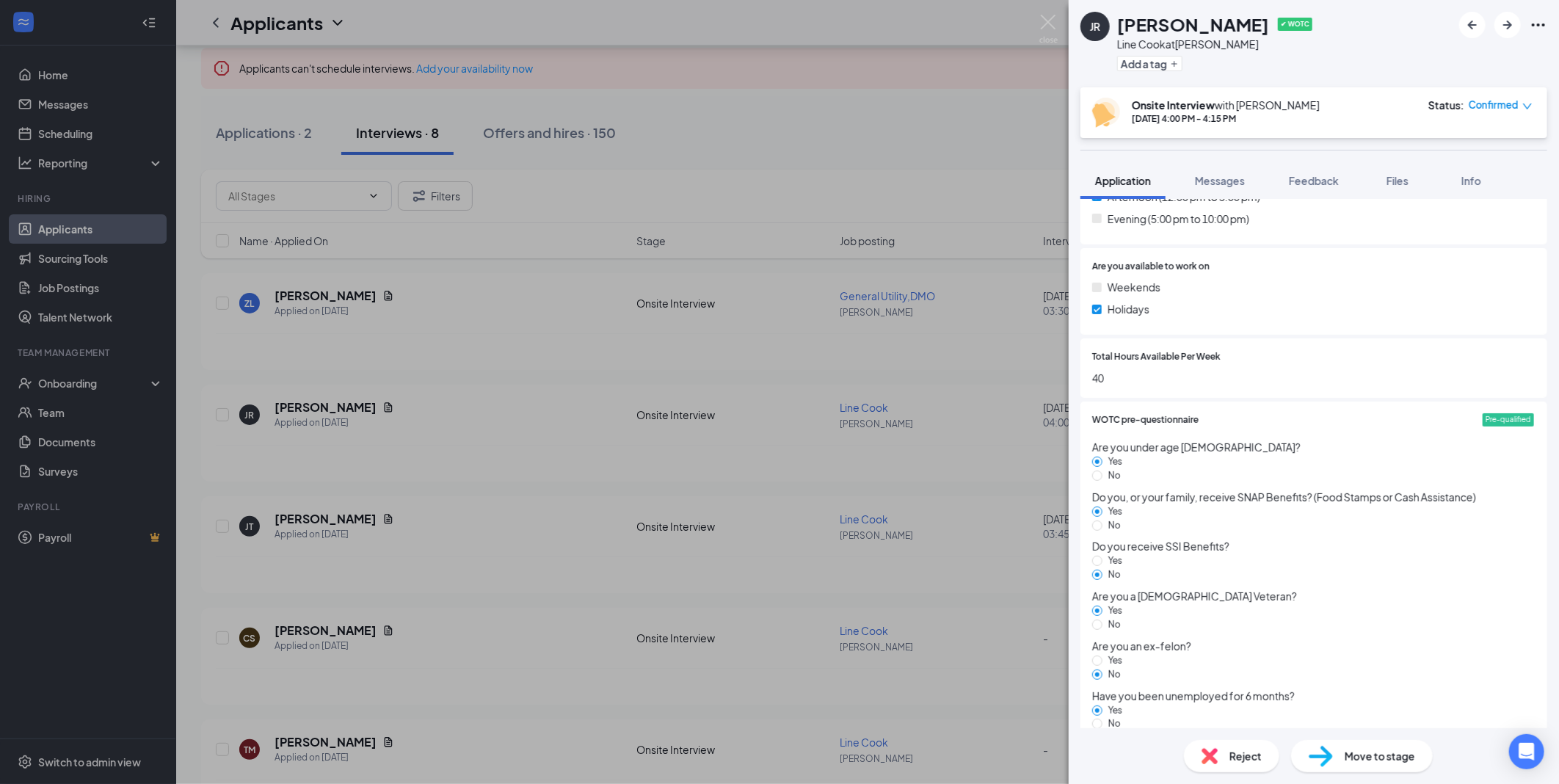
scroll to position [734, 0]
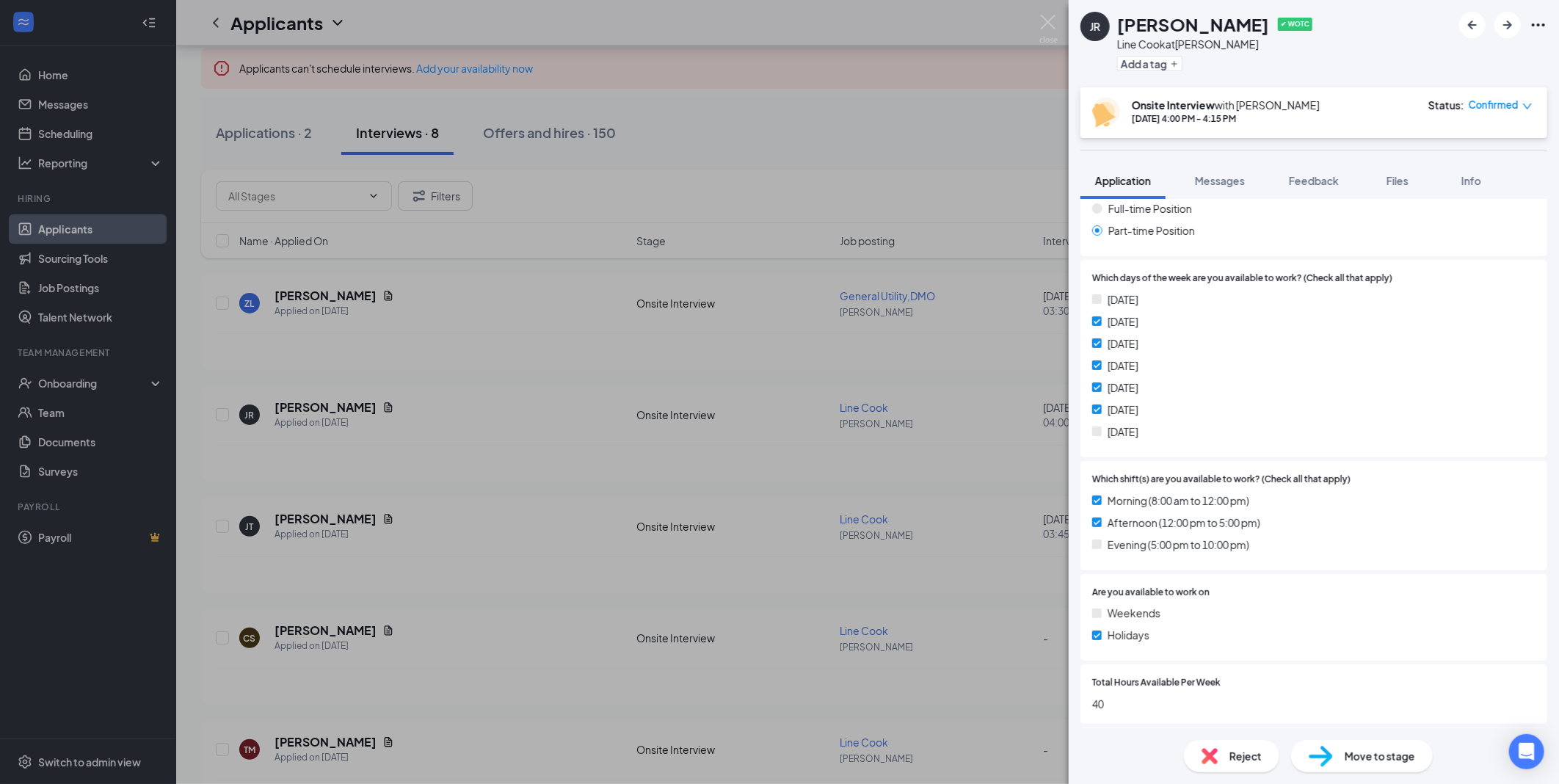
click at [378, 325] on div "JR [PERSON_NAME] ✔ WOTC Line Cook at [PERSON_NAME] Add a tag Onsite Interview w…" at bounding box center [780, 392] width 1559 height 784
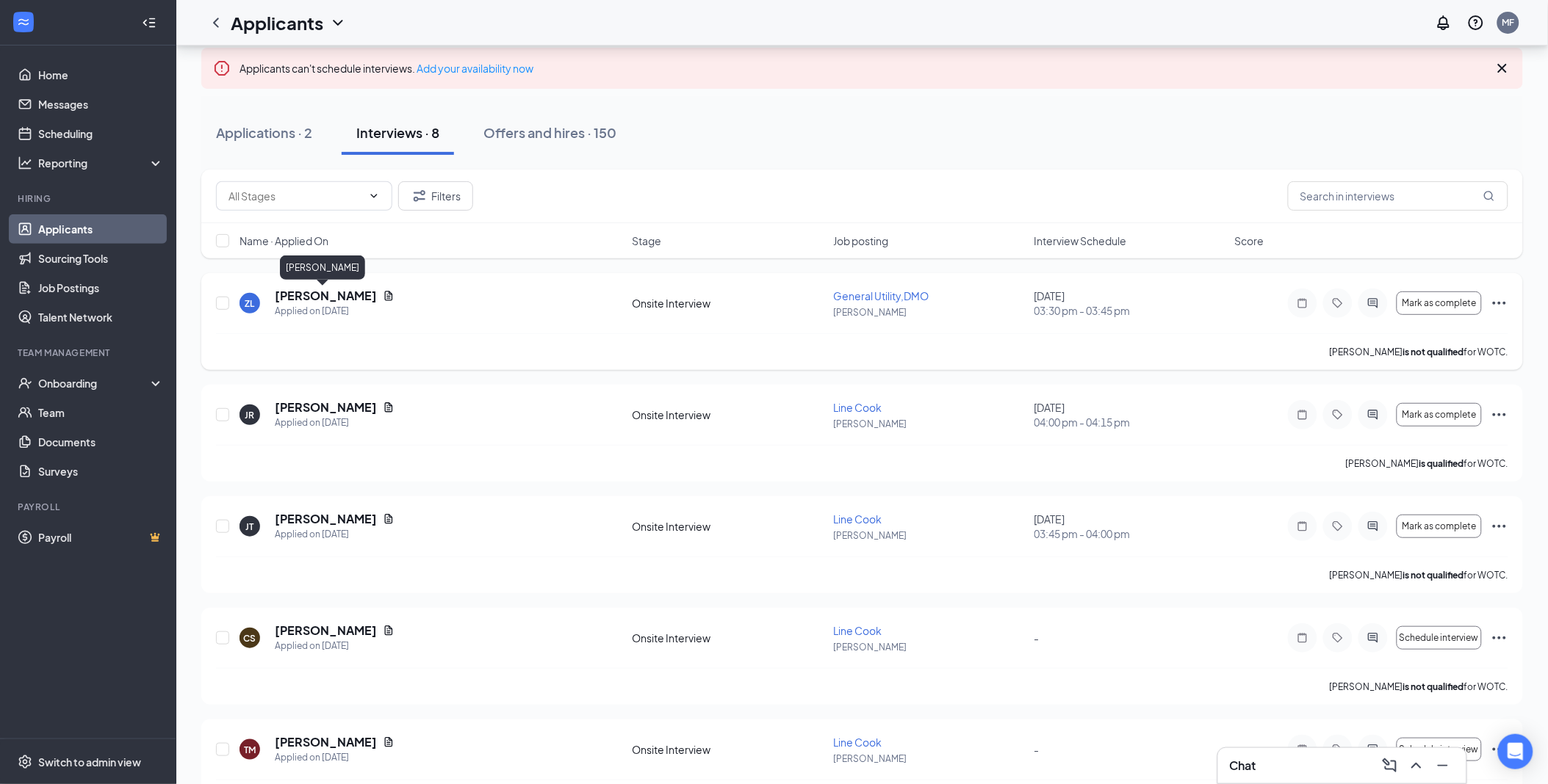
click at [333, 290] on h5 "[PERSON_NAME]" at bounding box center [326, 296] width 102 height 16
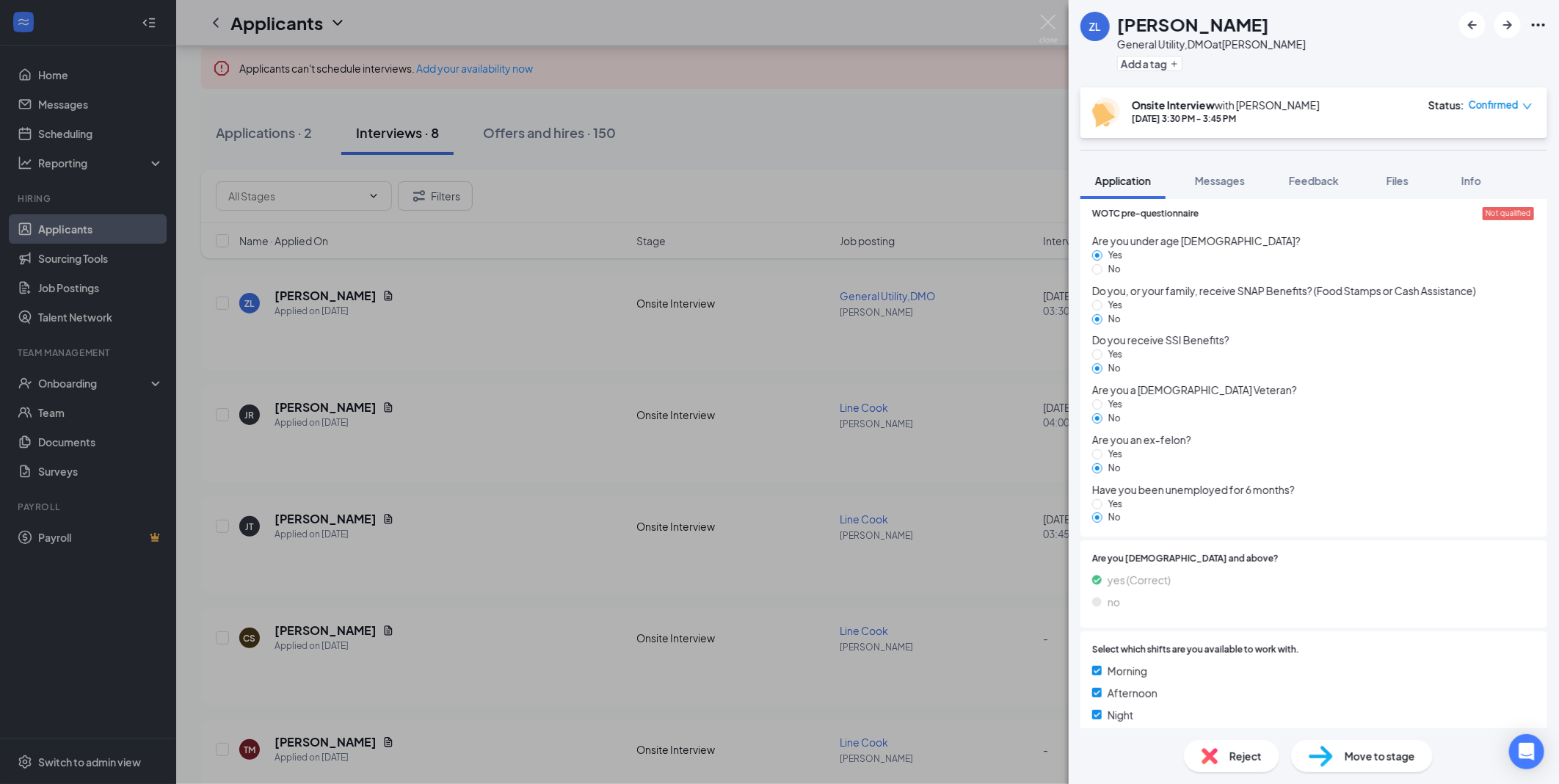
scroll to position [1290, 0]
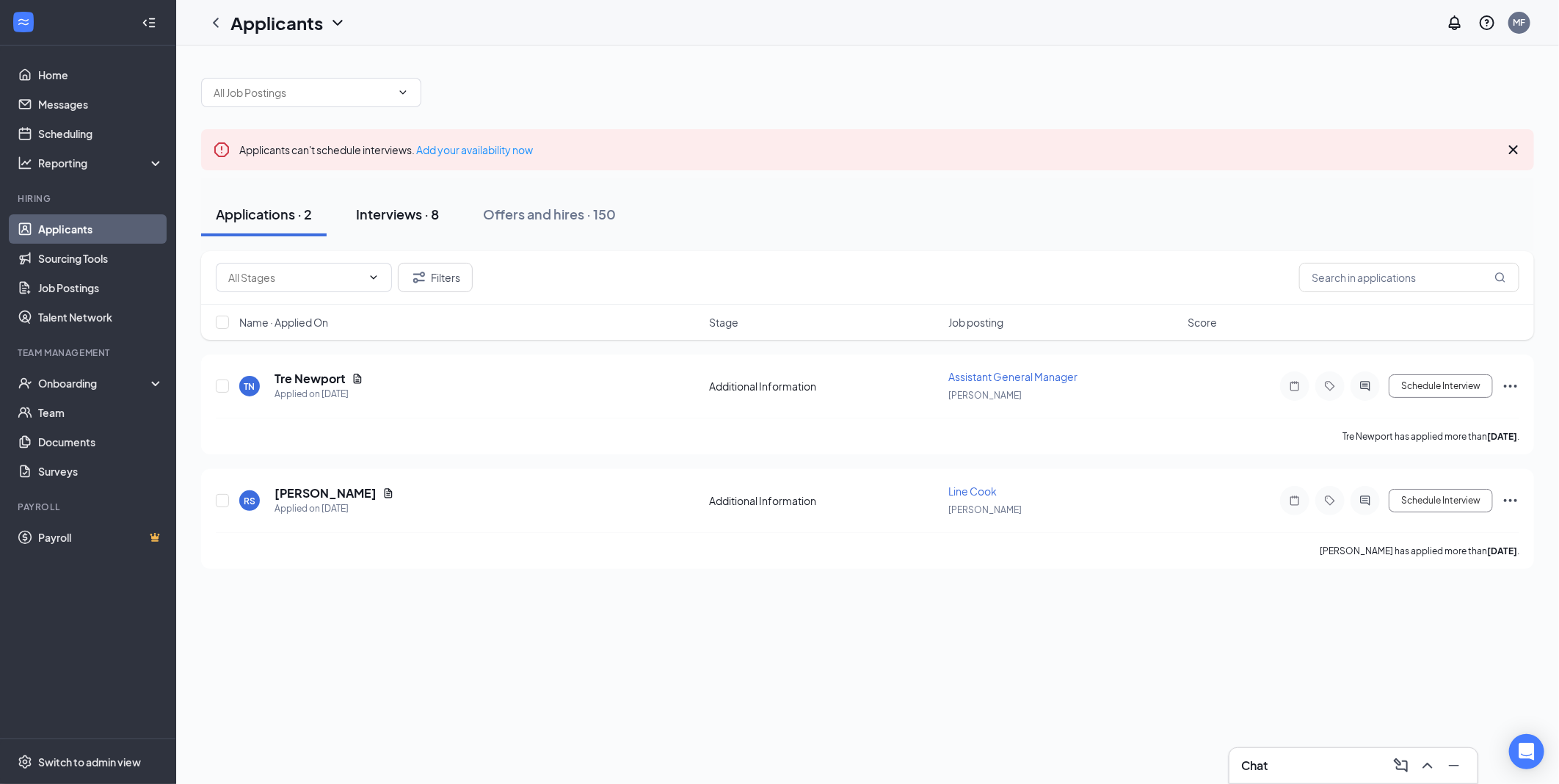
click at [382, 221] on div "Interviews · 8" at bounding box center [397, 214] width 83 height 18
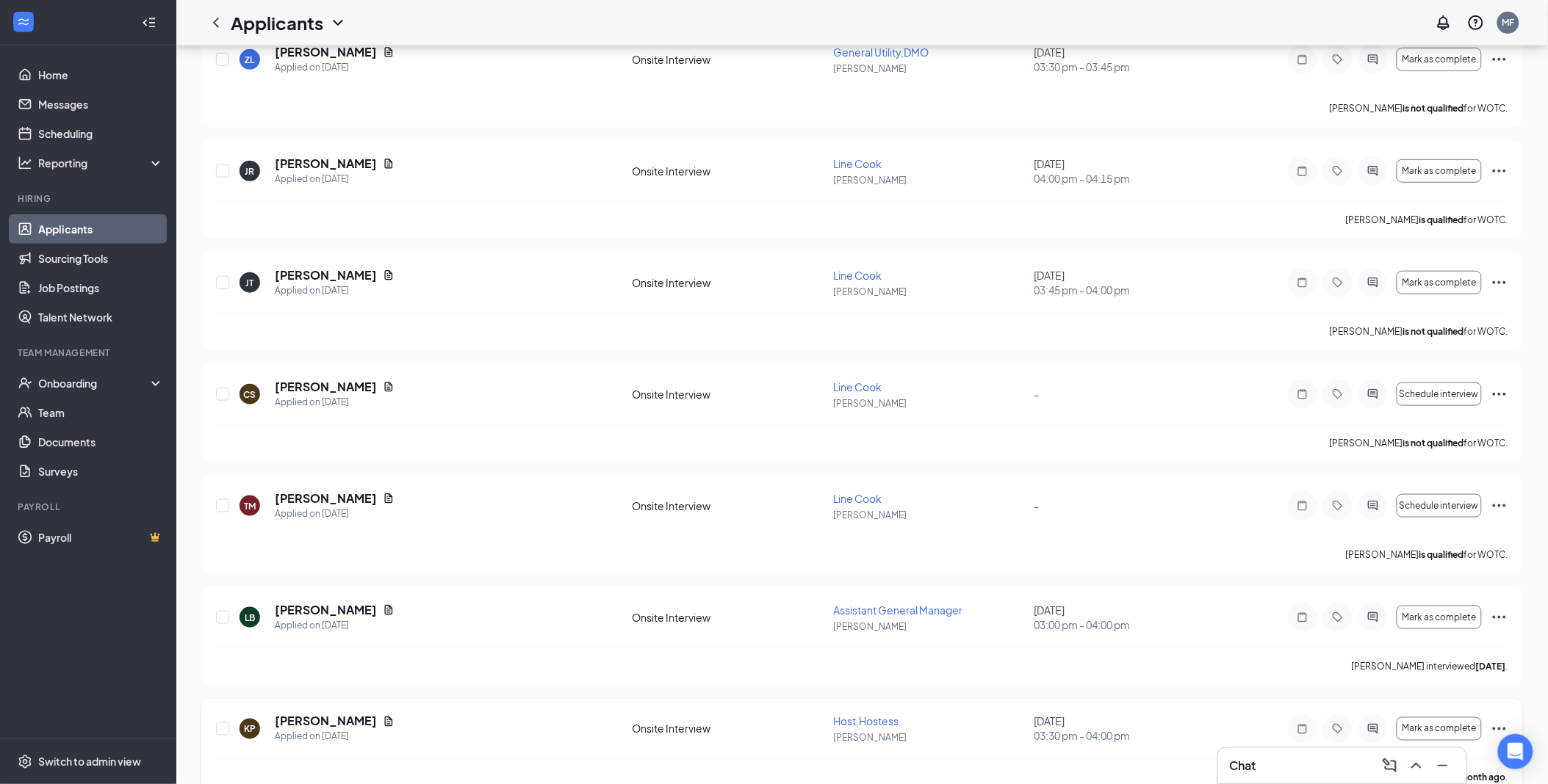
scroll to position [465, 0]
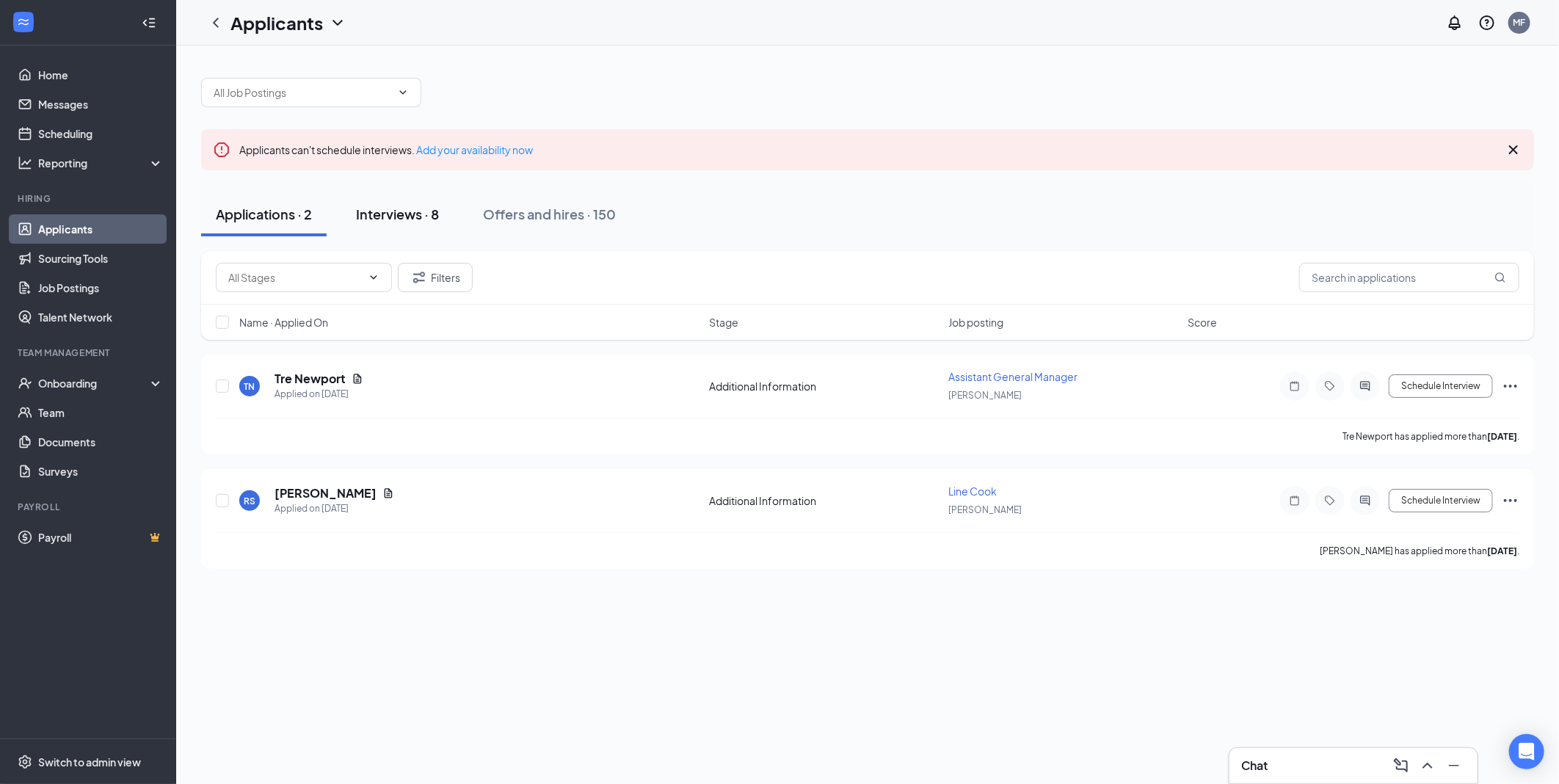
click at [388, 209] on div "Interviews · 8" at bounding box center [397, 214] width 83 height 18
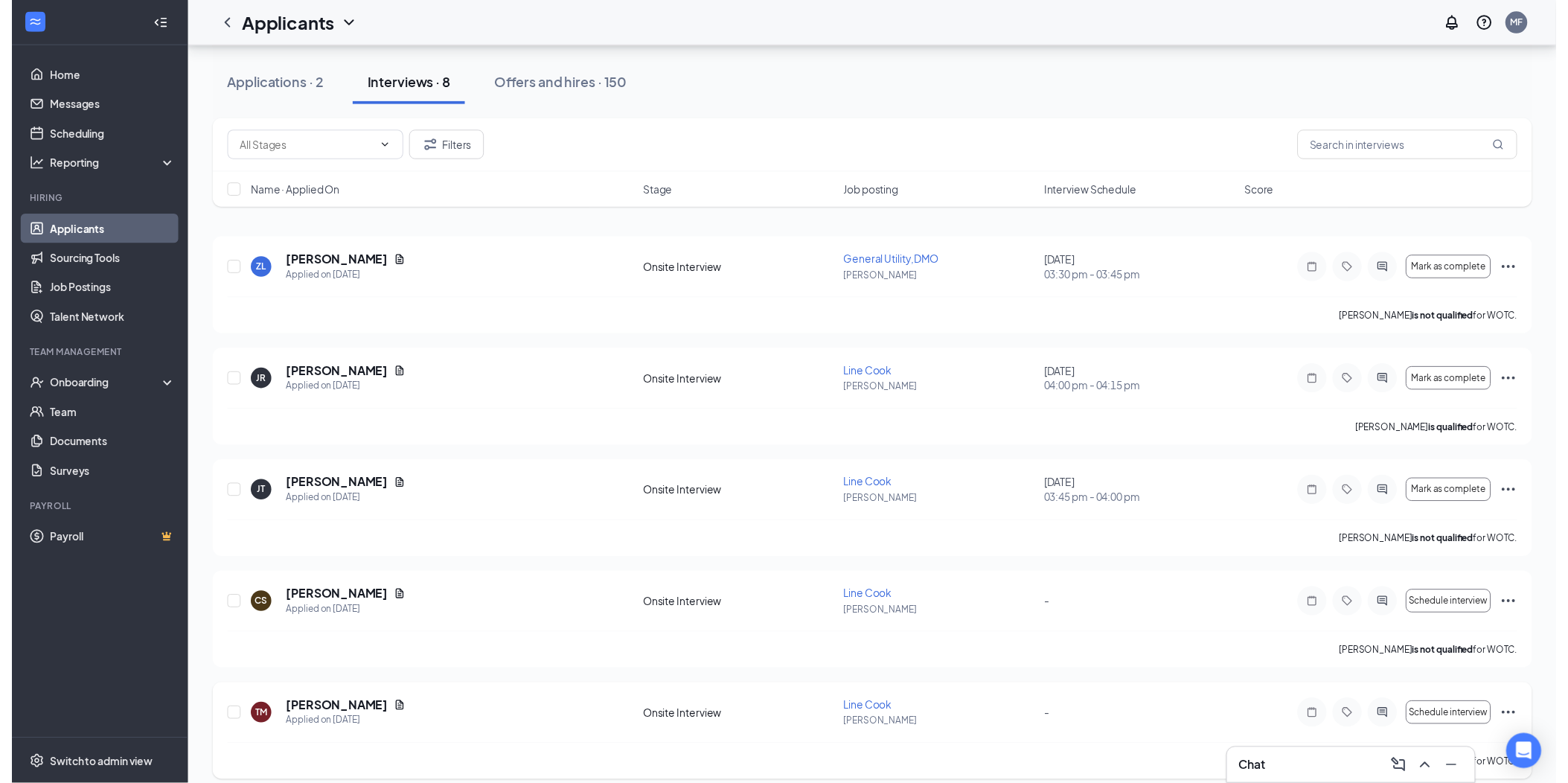
scroll to position [472, 0]
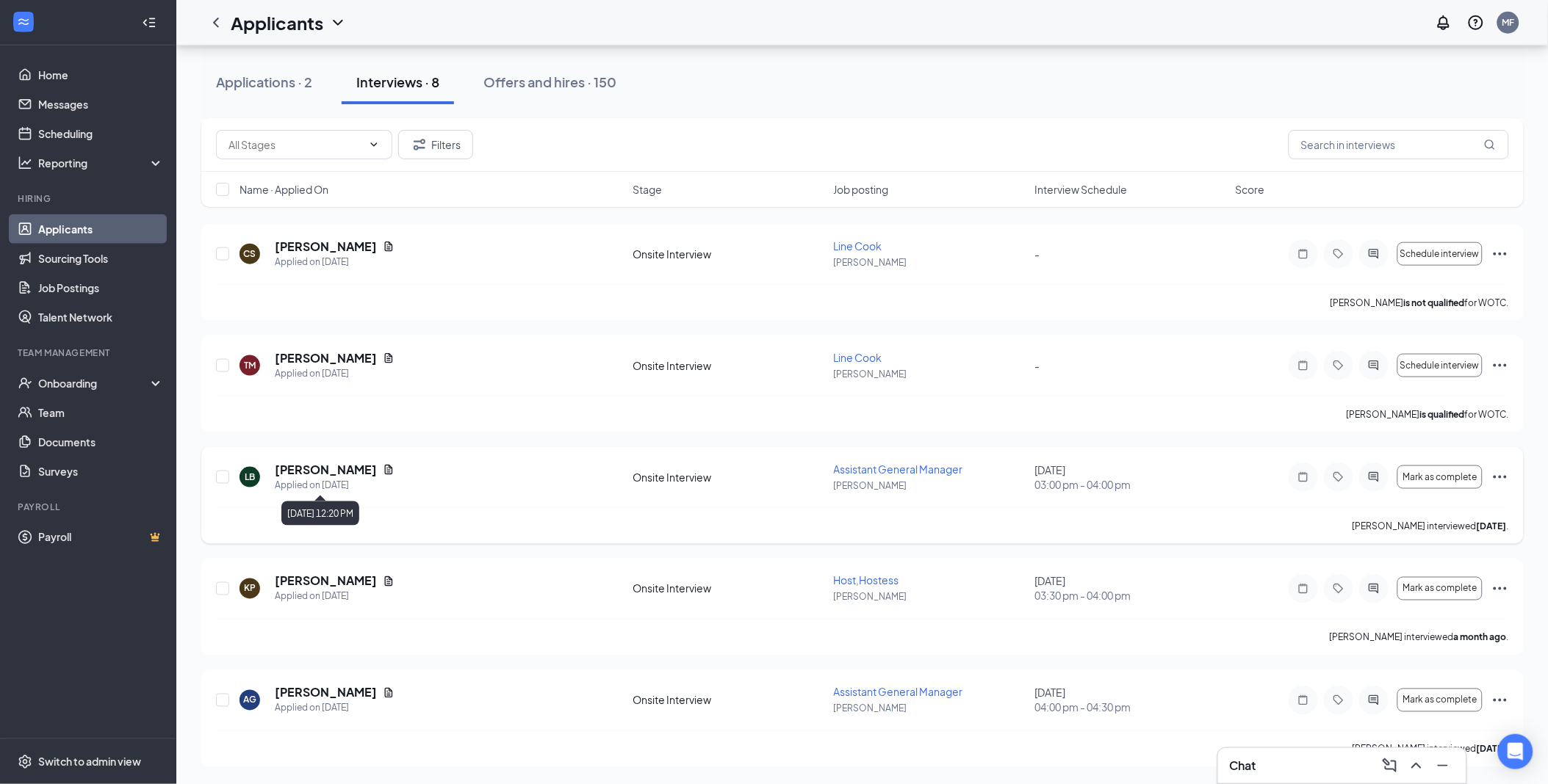
click at [314, 468] on h5 "[PERSON_NAME]" at bounding box center [326, 470] width 102 height 16
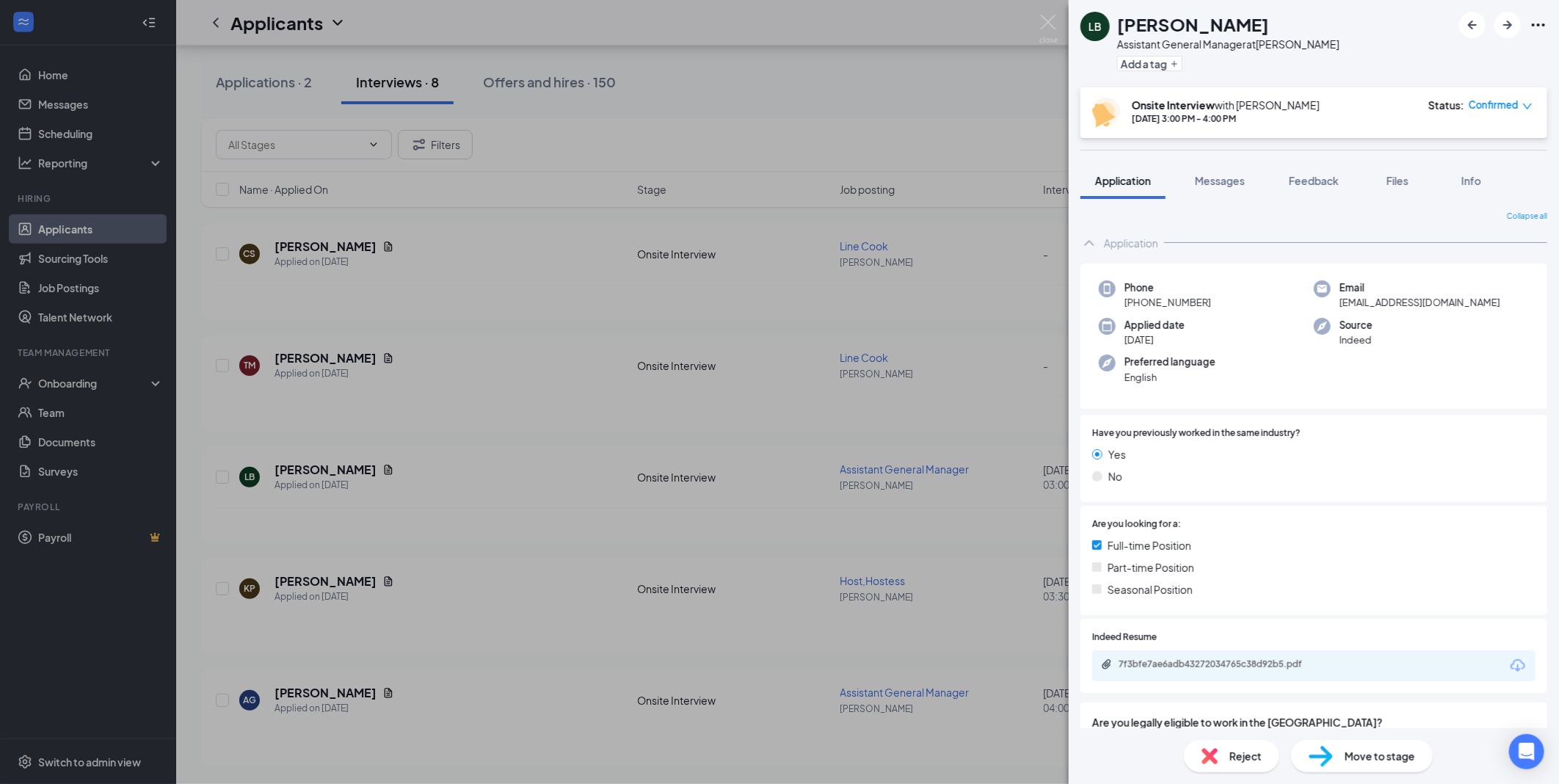
click at [321, 466] on div "LB LANE BOLLMANN Assistant General Manager at AB Redding Add a tag Onsite Inter…" at bounding box center [780, 392] width 1559 height 784
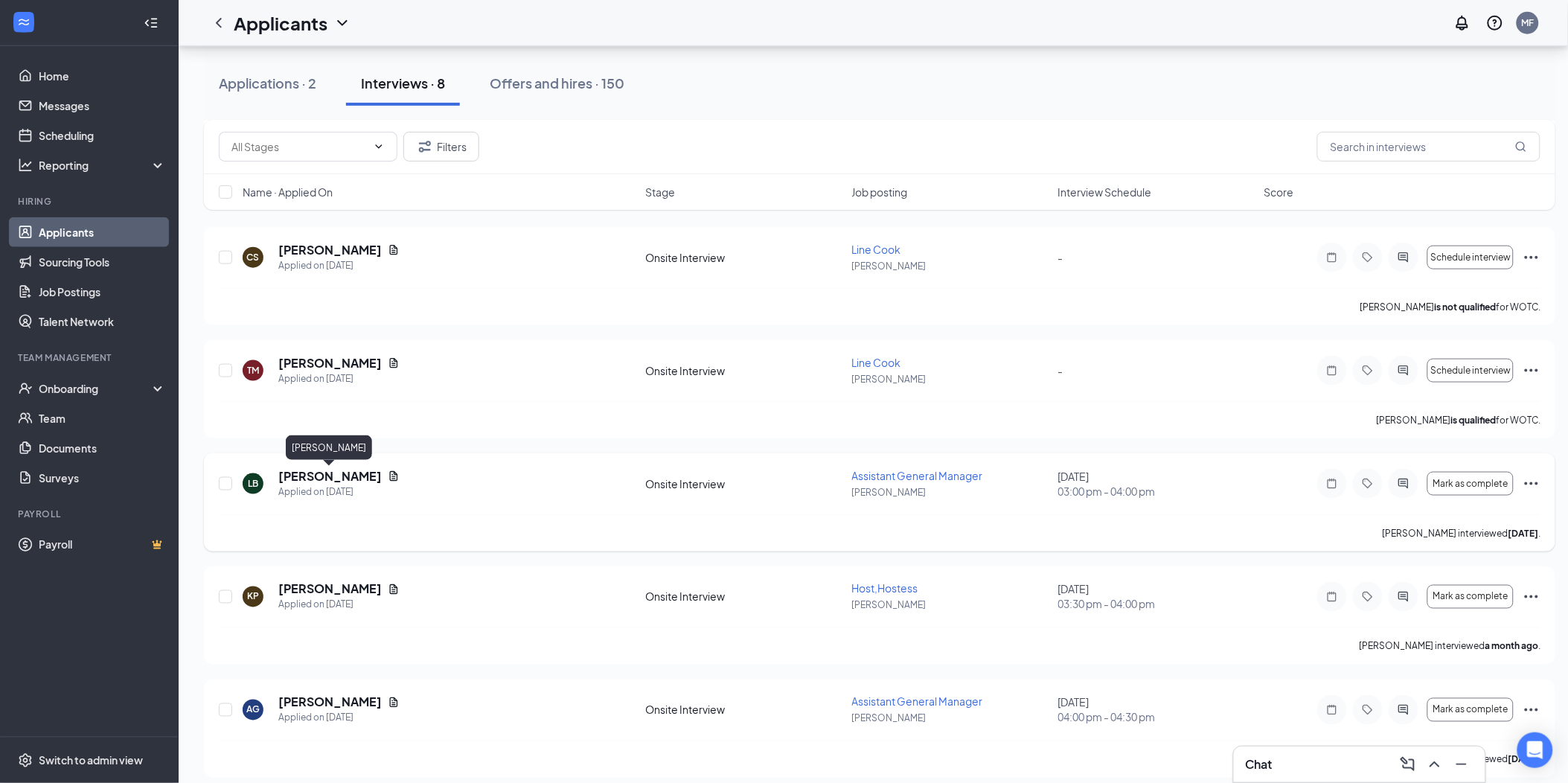
click at [344, 478] on h5 "[PERSON_NAME]" at bounding box center [330, 476] width 103 height 17
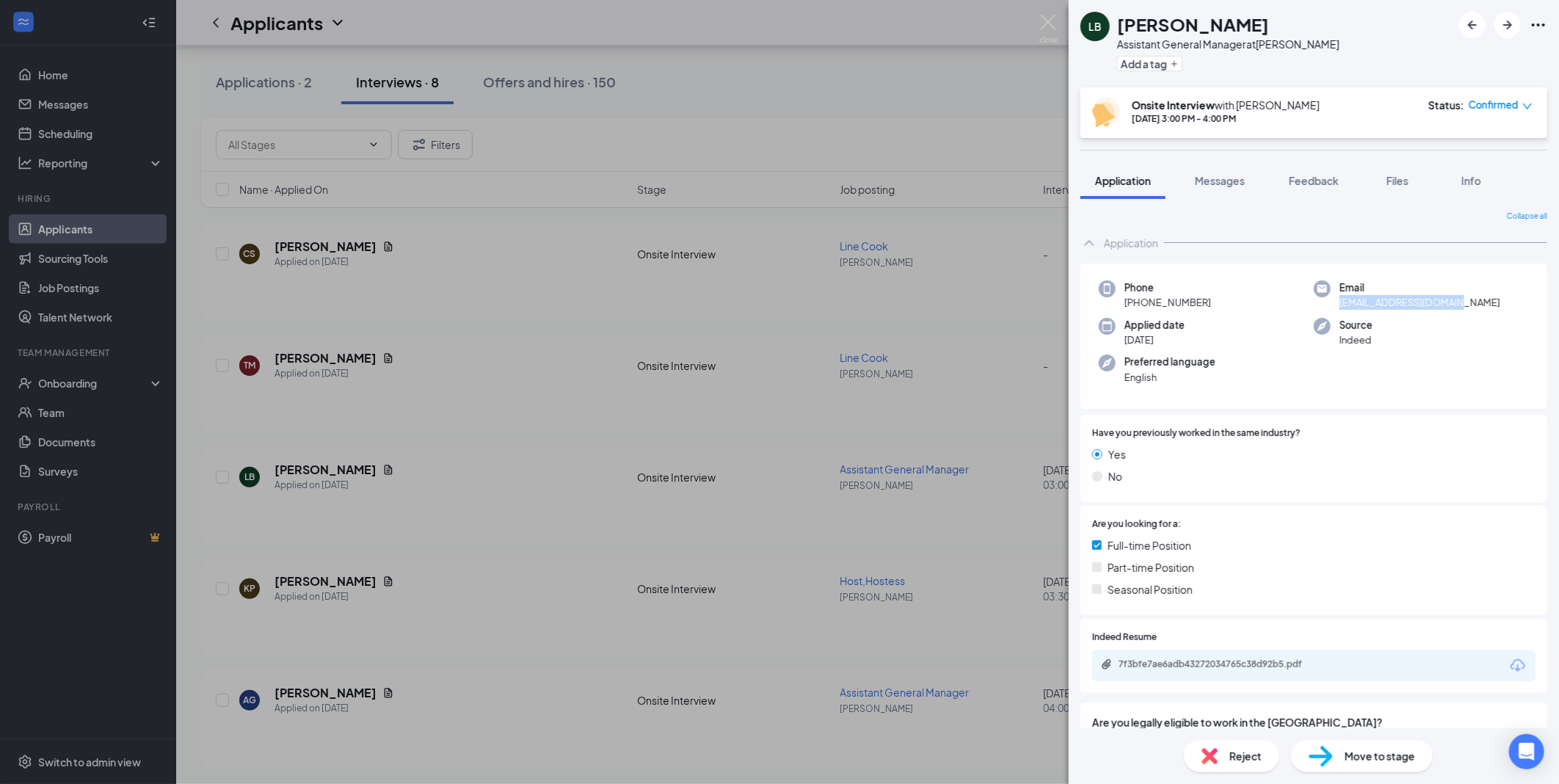
drag, startPoint x: 1333, startPoint y: 301, endPoint x: 1457, endPoint y: 302, distance: 124.0
click at [1457, 302] on div "Email lanebollmann@gmail.com" at bounding box center [1421, 295] width 215 height 30
click at [925, 232] on div "LB LANE BOLLMANN Assistant General Manager at AB Redding Add a tag Onsite Inter…" at bounding box center [780, 392] width 1559 height 784
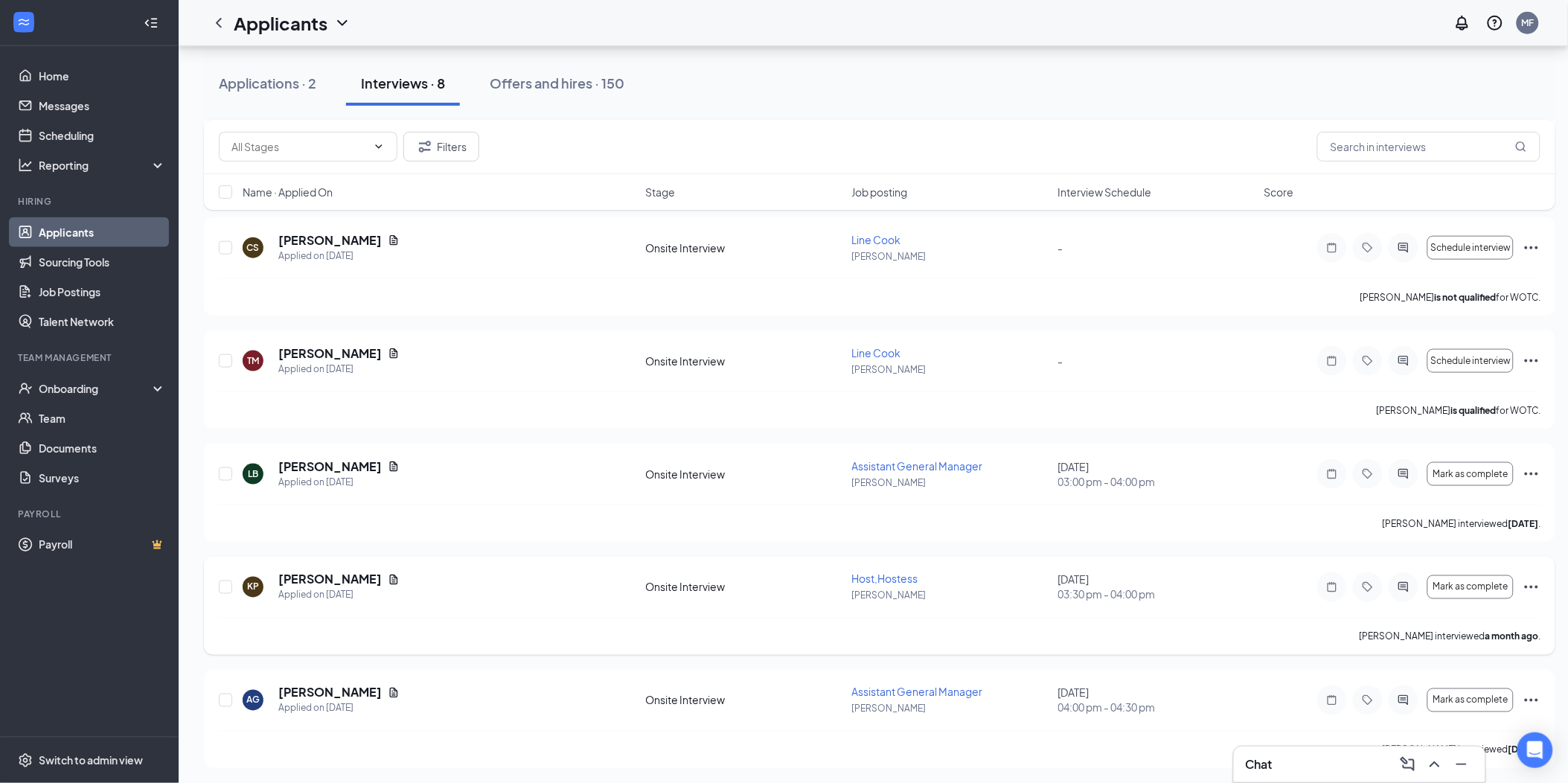
scroll to position [485, 0]
click at [388, 686] on icon "Document" at bounding box center [393, 690] width 12 height 12
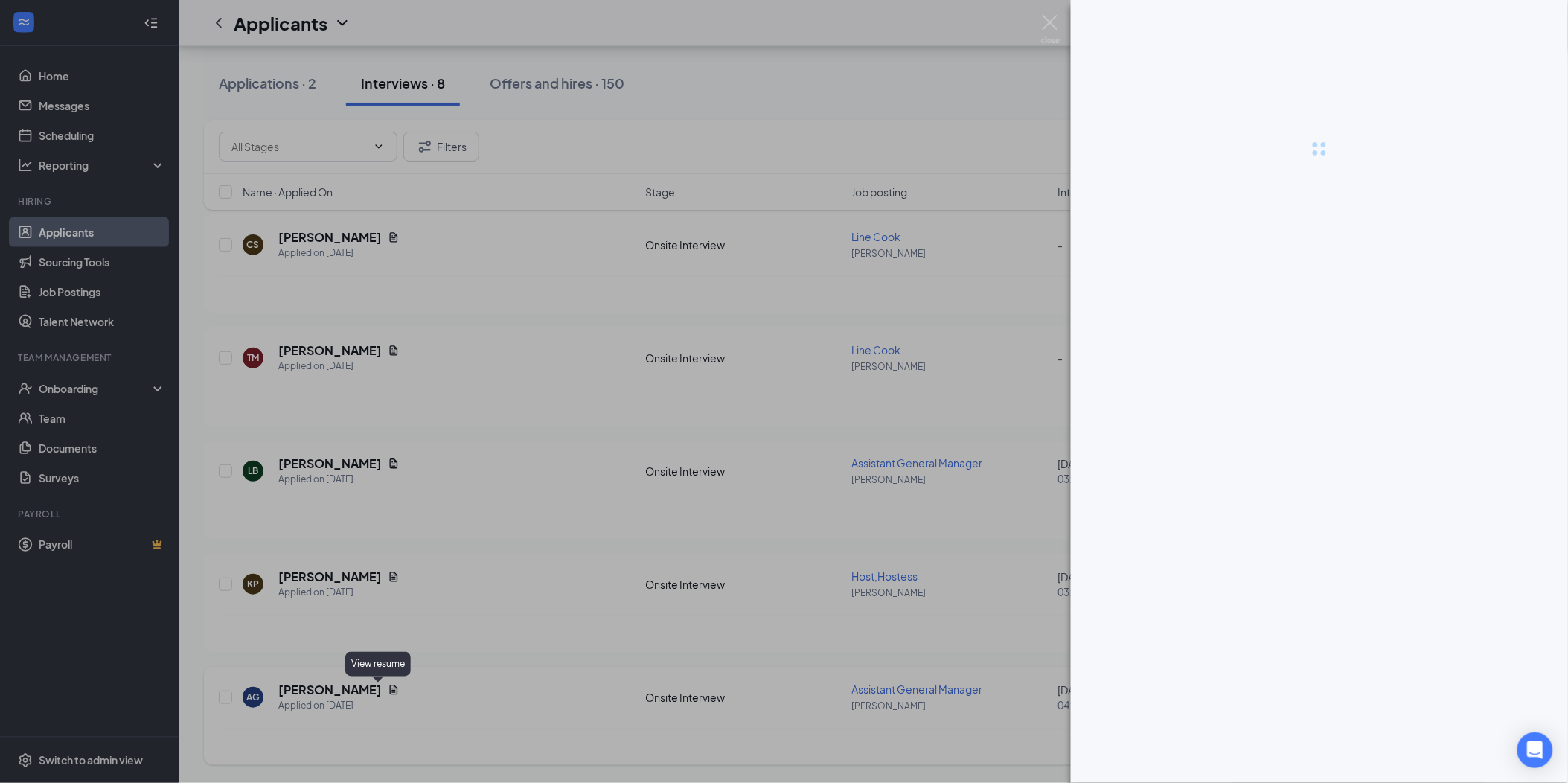
scroll to position [472, 0]
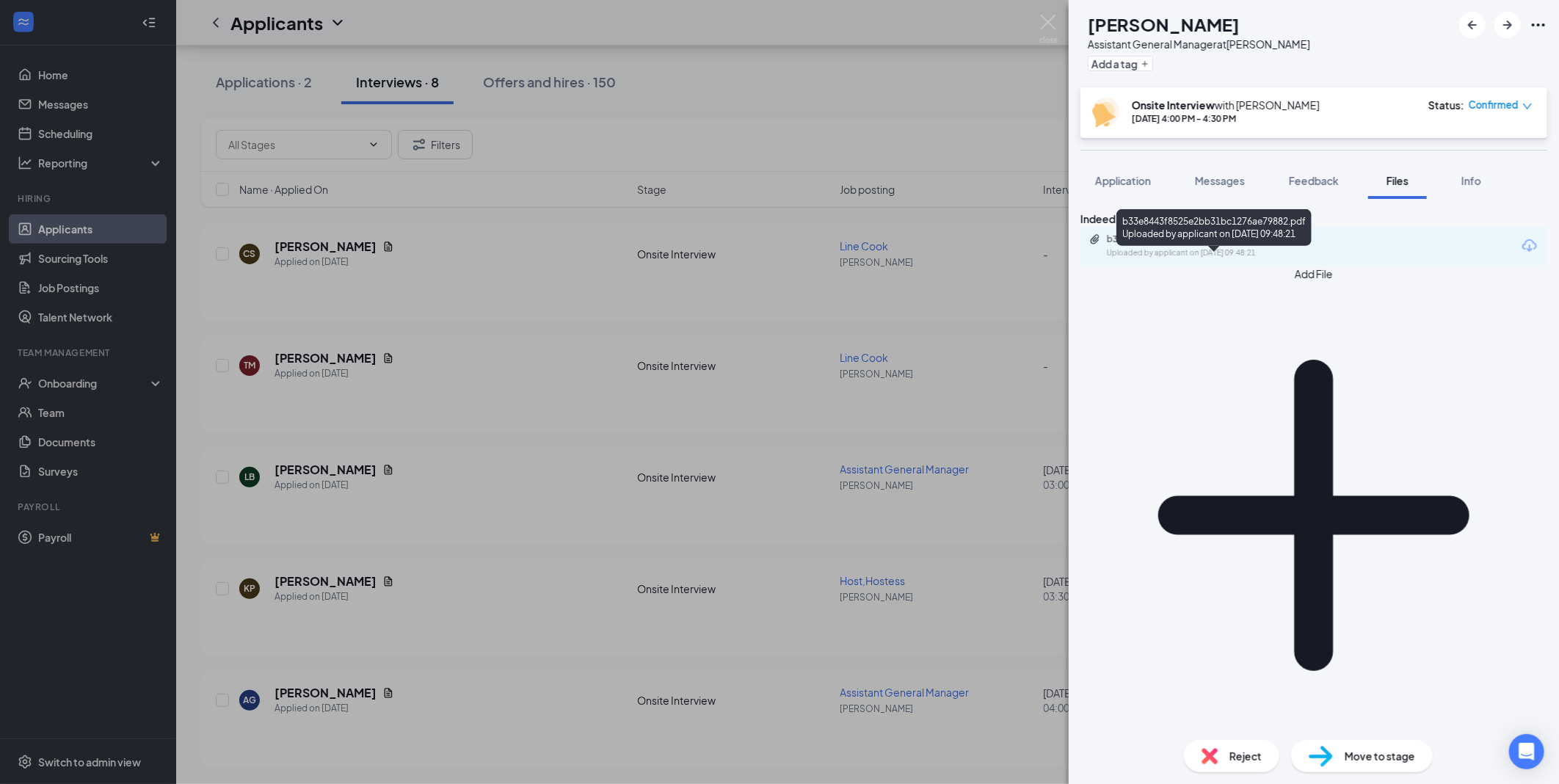
click at [1267, 245] on div "b33e8443f8525e2bb31bc1276ae79882.pdf" at bounding box center [1210, 239] width 206 height 12
click at [506, 677] on div "AG Angela Gamble Assistant General Manager at AB Redding Add a tag Onsite Inter…" at bounding box center [780, 392] width 1559 height 784
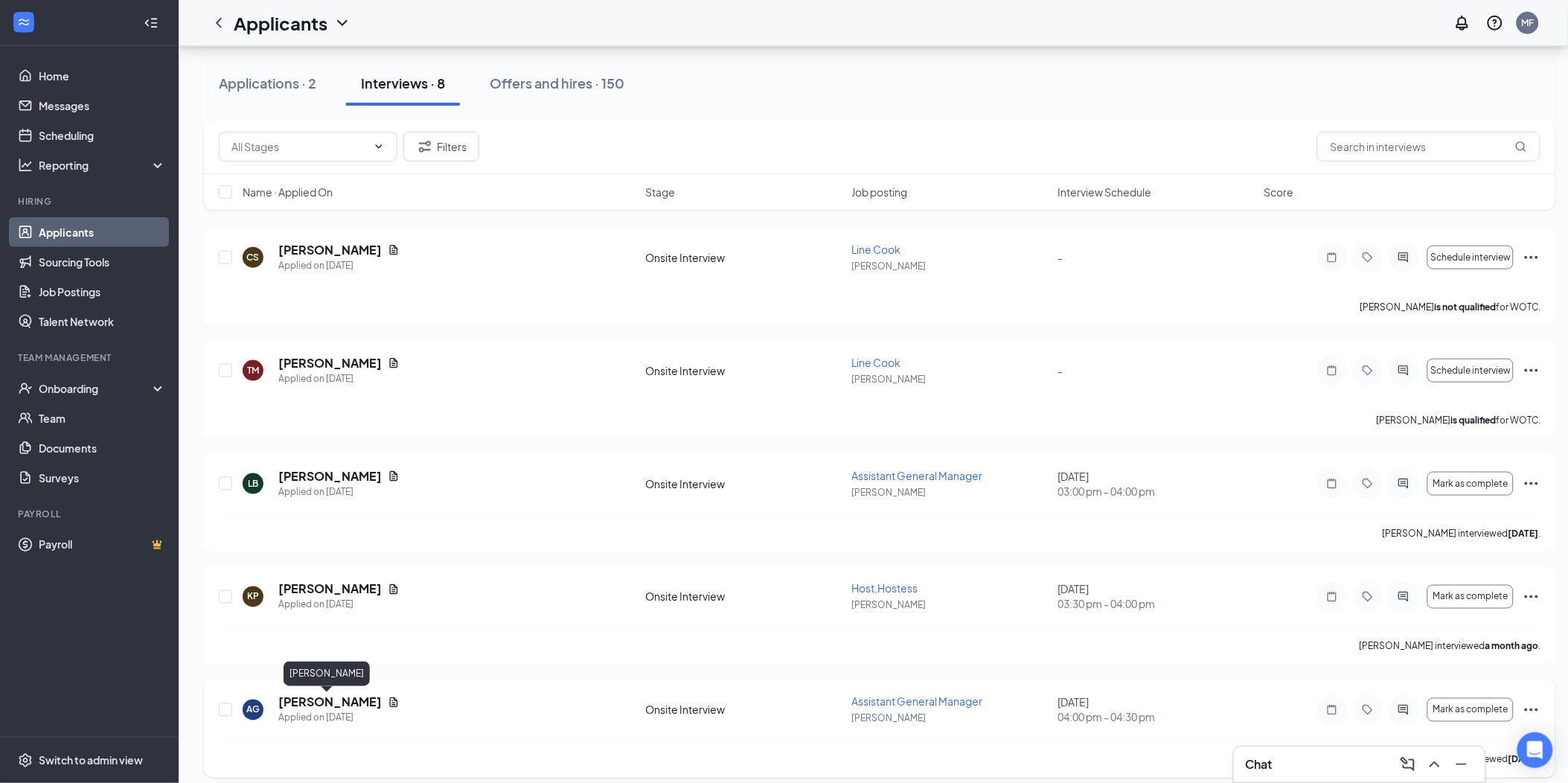
click at [325, 700] on h5 "[PERSON_NAME]" at bounding box center [330, 703] width 103 height 17
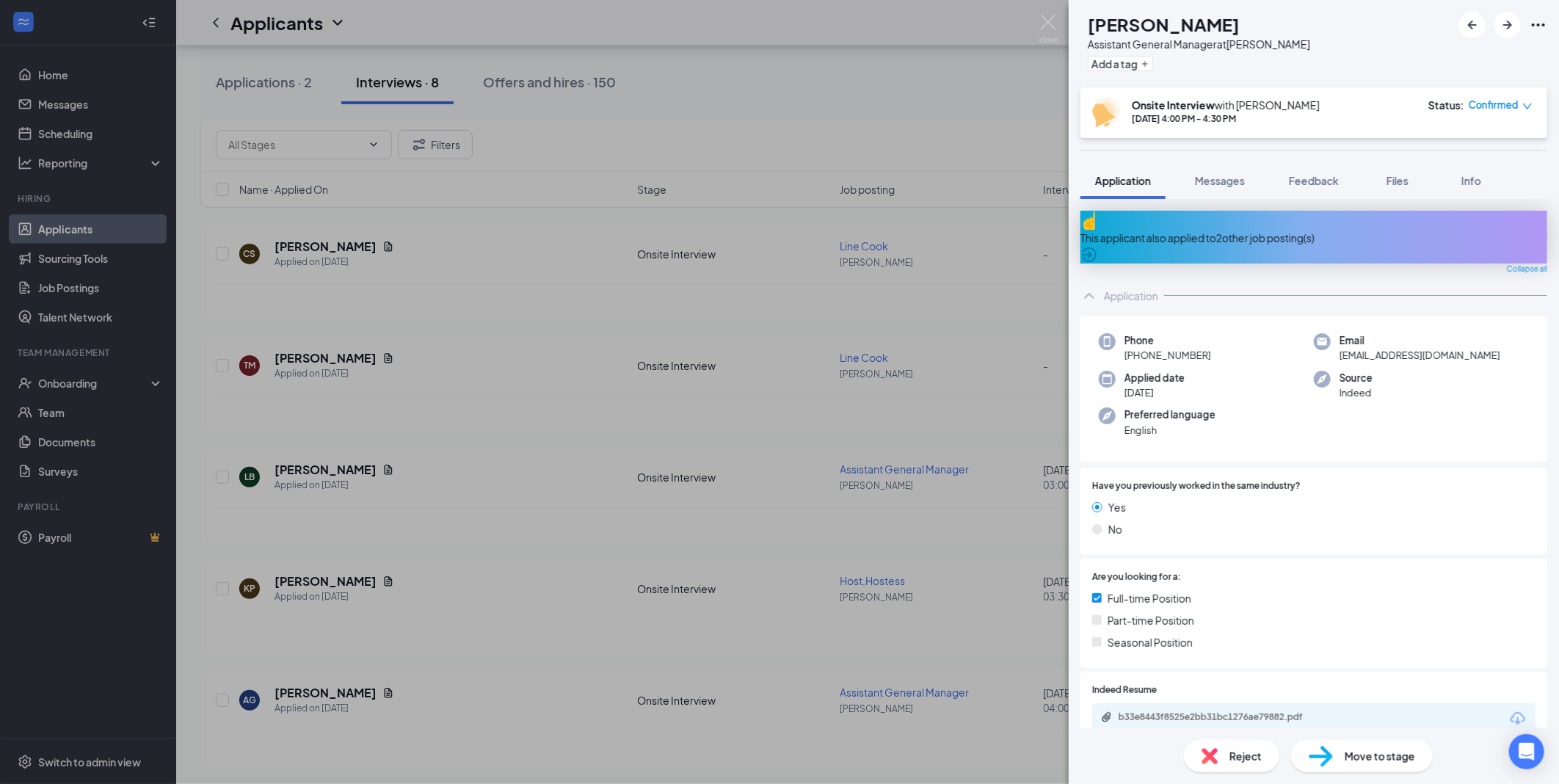
click at [615, 497] on div "AG Angela Gamble Assistant General Manager at AB Redding Add a tag Onsite Inter…" at bounding box center [780, 392] width 1559 height 784
